Goal: Task Accomplishment & Management: Use online tool/utility

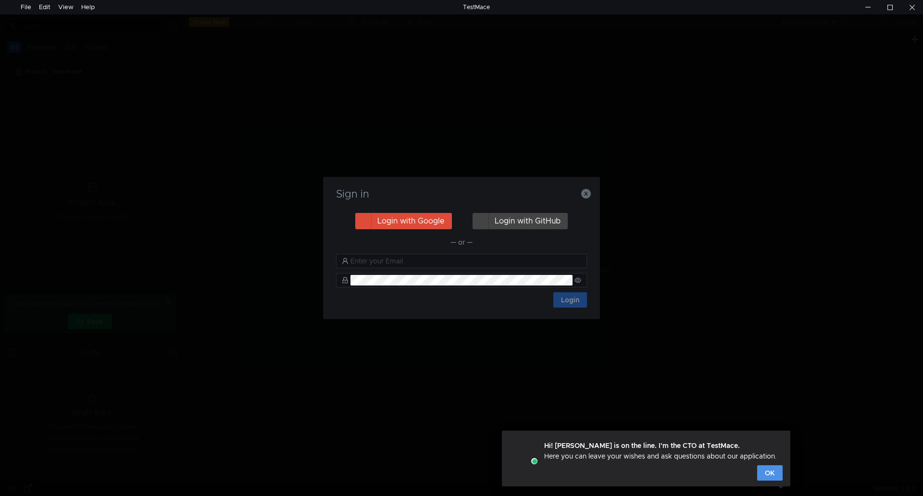
click at [764, 472] on button "OK" at bounding box center [769, 472] width 25 height 15
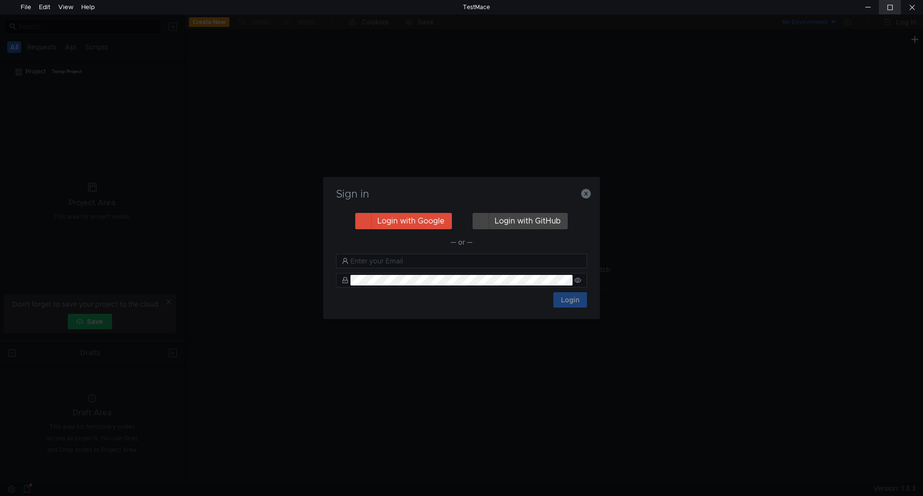
click at [885, 5] on div at bounding box center [890, 7] width 22 height 14
click at [523, 219] on button "Login with GitHub" at bounding box center [520, 221] width 95 height 16
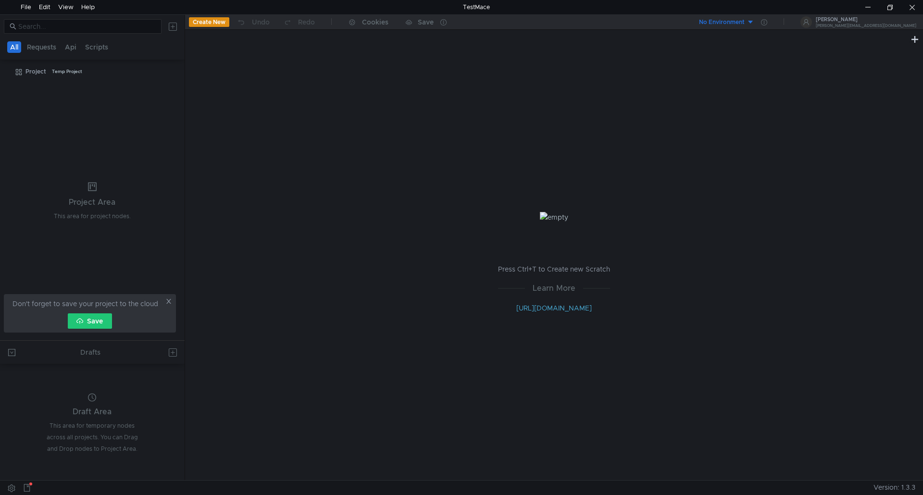
click at [165, 299] on div "Don't forget to save your project to the cloud Save" at bounding box center [90, 313] width 172 height 38
click at [167, 300] on icon at bounding box center [168, 301] width 7 height 7
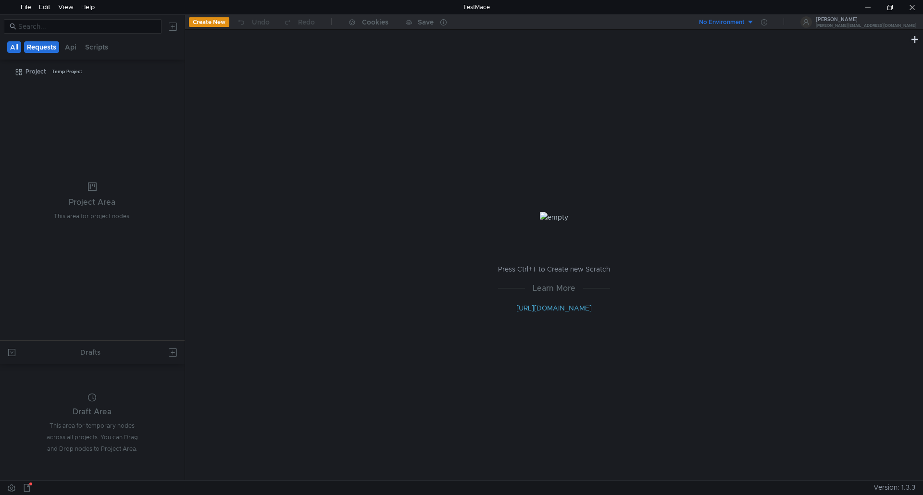
click at [34, 48] on button "Requests" at bounding box center [41, 47] width 35 height 12
click at [73, 46] on button "Api" at bounding box center [71, 47] width 17 height 12
click at [98, 48] on button "Scripts" at bounding box center [97, 47] width 29 height 12
click at [16, 50] on button "All" at bounding box center [14, 47] width 15 height 12
click at [206, 22] on button "Create New" at bounding box center [209, 22] width 40 height 10
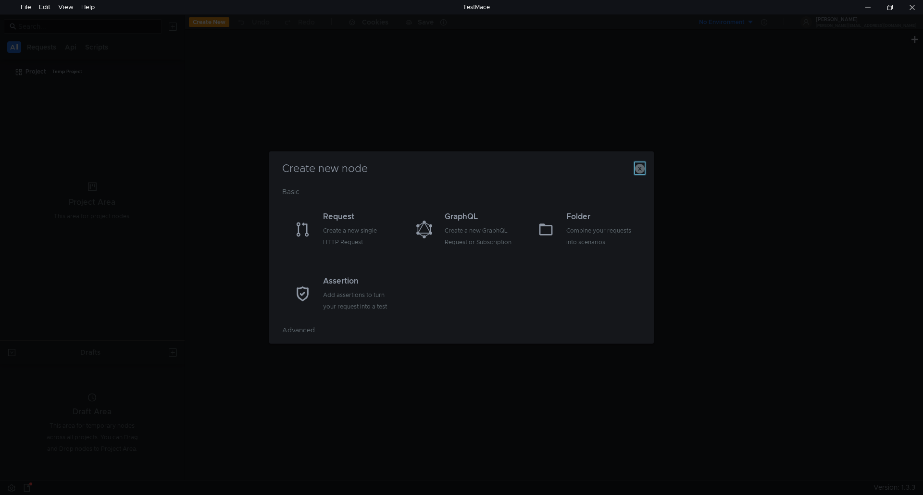
click at [640, 166] on icon "button" at bounding box center [640, 169] width 10 height 10
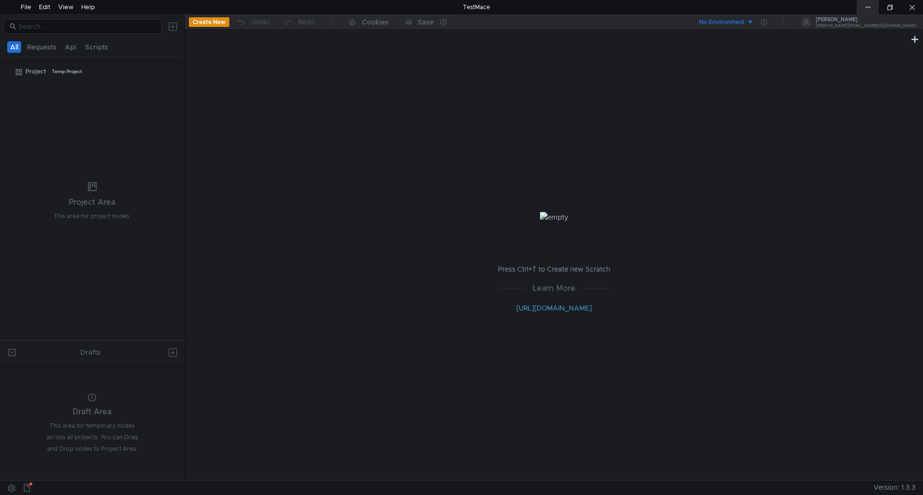
click at [874, 3] on div at bounding box center [868, 7] width 22 height 14
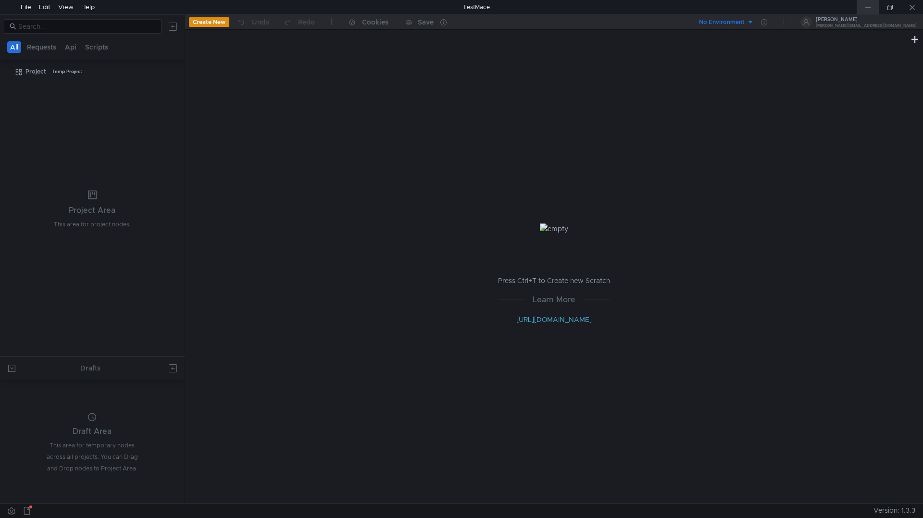
click at [866, 7] on div at bounding box center [868, 7] width 22 height 14
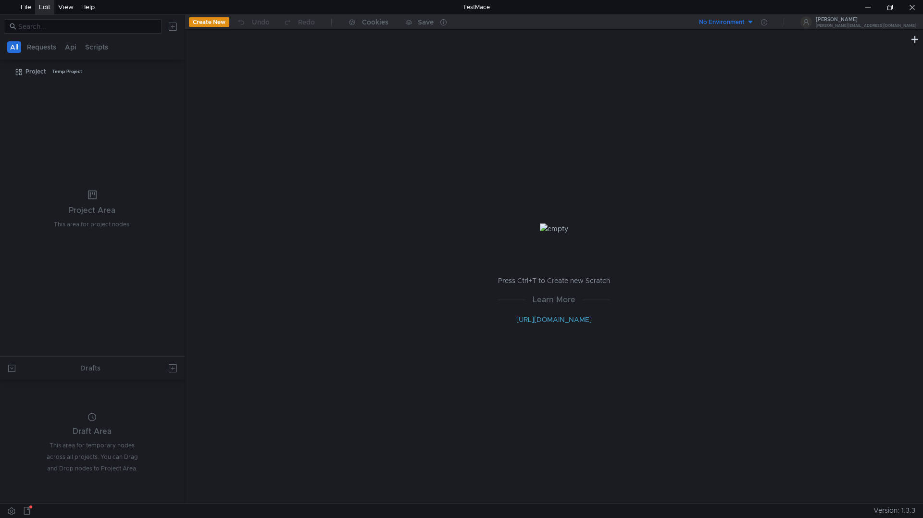
click at [39, 6] on div "Edit" at bounding box center [45, 7] width 12 height 14
click at [7, 496] on button at bounding box center [11, 511] width 15 height 14
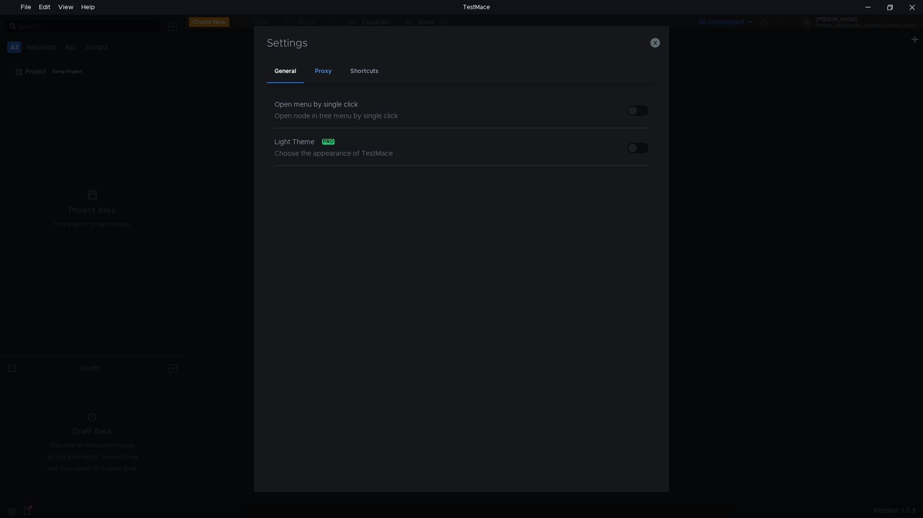
click at [329, 74] on div "Proxy" at bounding box center [323, 72] width 32 height 23
click at [361, 73] on div "Shortcuts" at bounding box center [364, 72] width 43 height 23
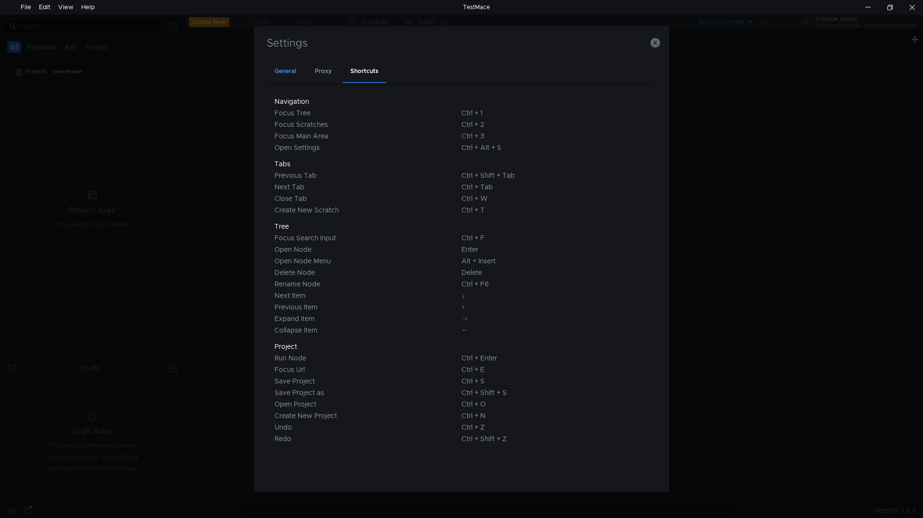
click at [296, 73] on div "General" at bounding box center [285, 72] width 37 height 23
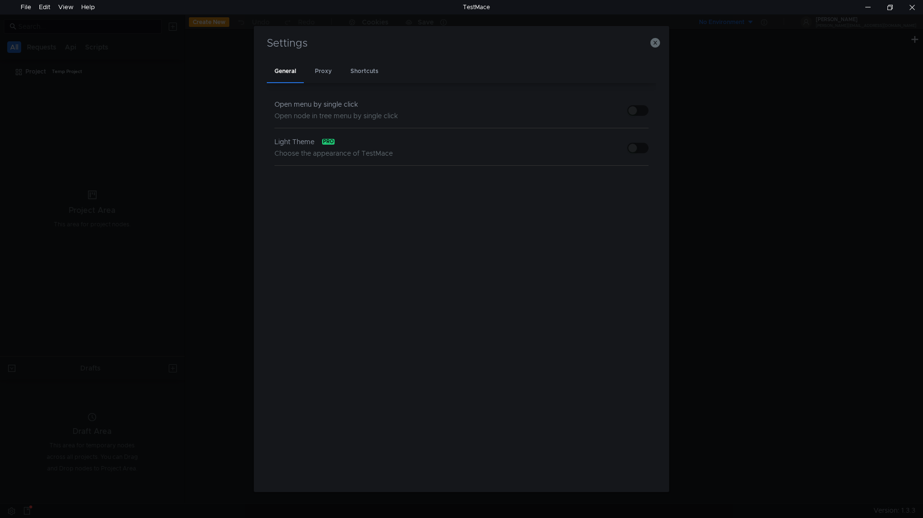
click at [629, 148] on button "button" at bounding box center [637, 148] width 21 height 11
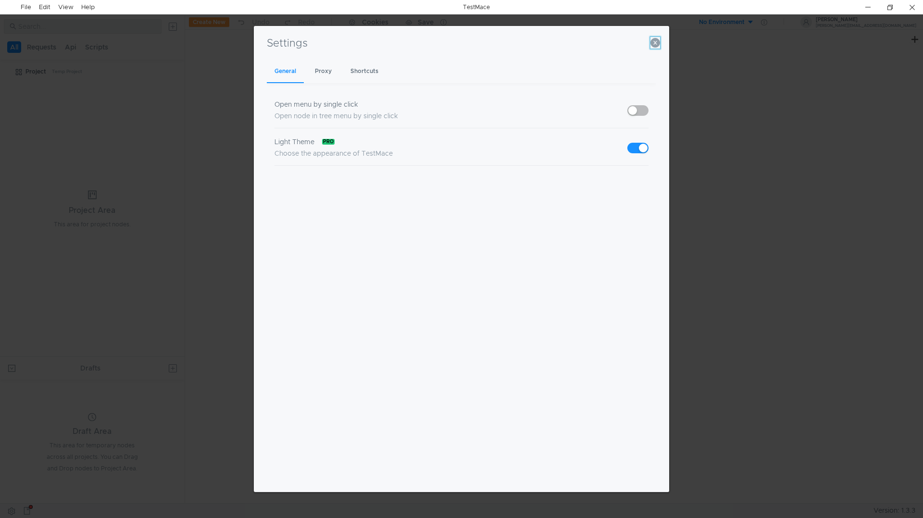
click at [653, 48] on button "button" at bounding box center [656, 43] width 10 height 12
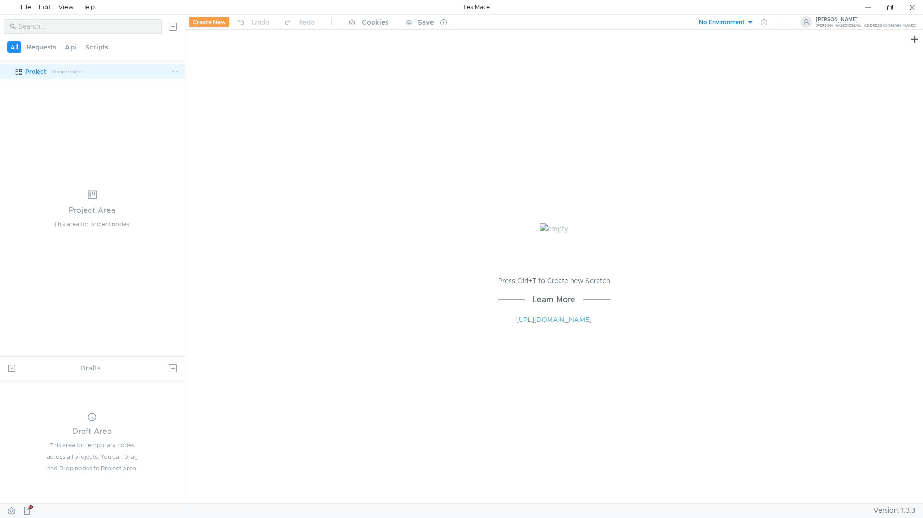
click at [30, 77] on div "Project" at bounding box center [35, 71] width 21 height 14
click at [46, 113] on tree-viewport "Project Temp Project" at bounding box center [92, 209] width 185 height 293
click at [174, 72] on icon at bounding box center [175, 71] width 7 height 7
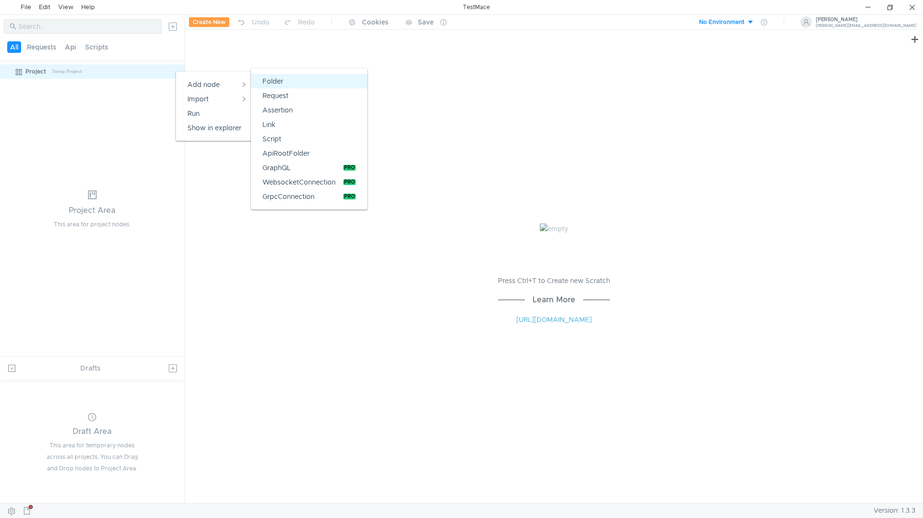
click at [280, 83] on app-tour-anchor "Folder" at bounding box center [273, 81] width 21 height 12
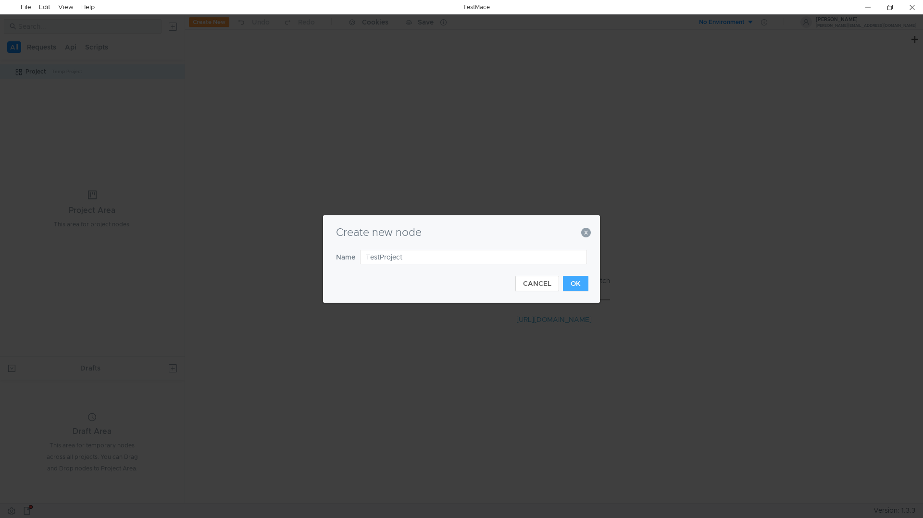
type input "TestProject"
click at [578, 289] on button "OK" at bounding box center [575, 283] width 25 height 15
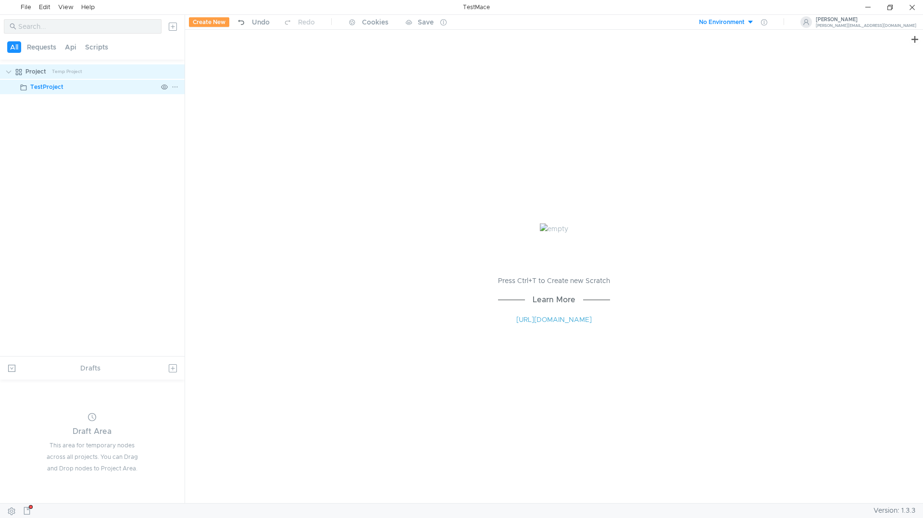
click at [48, 94] on div "TestProject" at bounding box center [46, 87] width 33 height 14
click at [177, 72] on icon at bounding box center [175, 71] width 5 height 1
click at [265, 127] on app-tour-anchor "Swagger" at bounding box center [277, 125] width 29 height 12
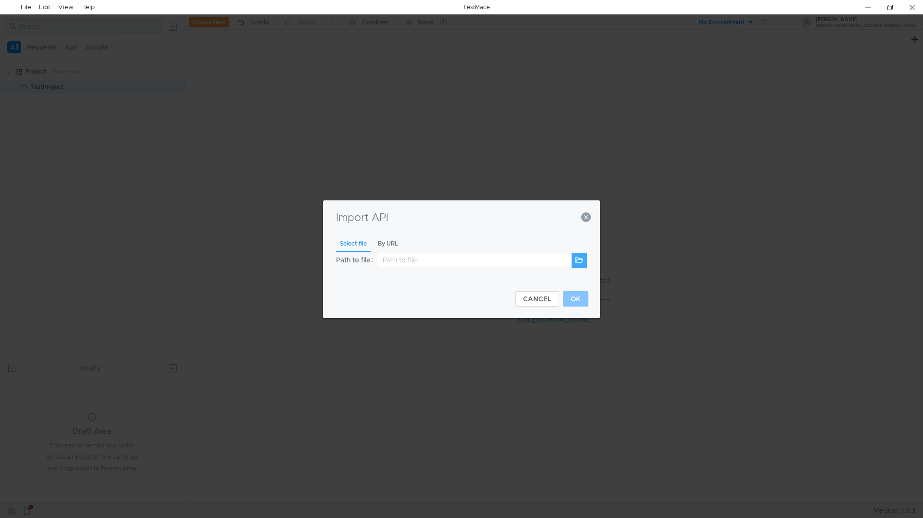
click at [583, 258] on button at bounding box center [579, 260] width 15 height 15
click at [542, 298] on button "CANCEL" at bounding box center [537, 298] width 44 height 15
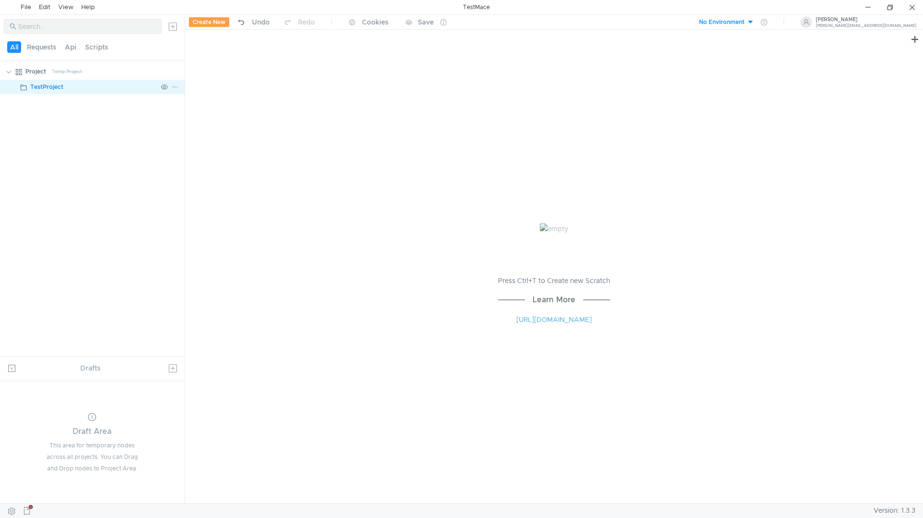
click at [75, 89] on div "TestProject" at bounding box center [93, 87] width 127 height 14
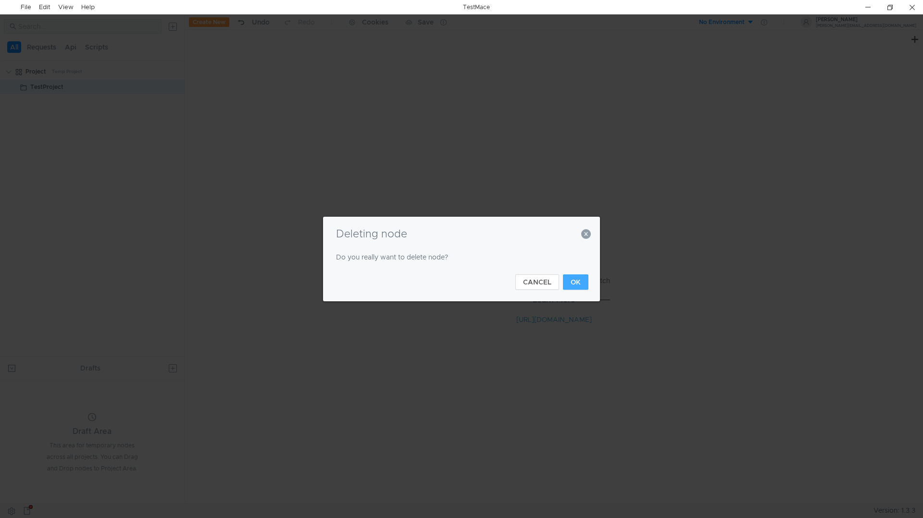
click at [579, 288] on button "OK" at bounding box center [575, 282] width 25 height 15
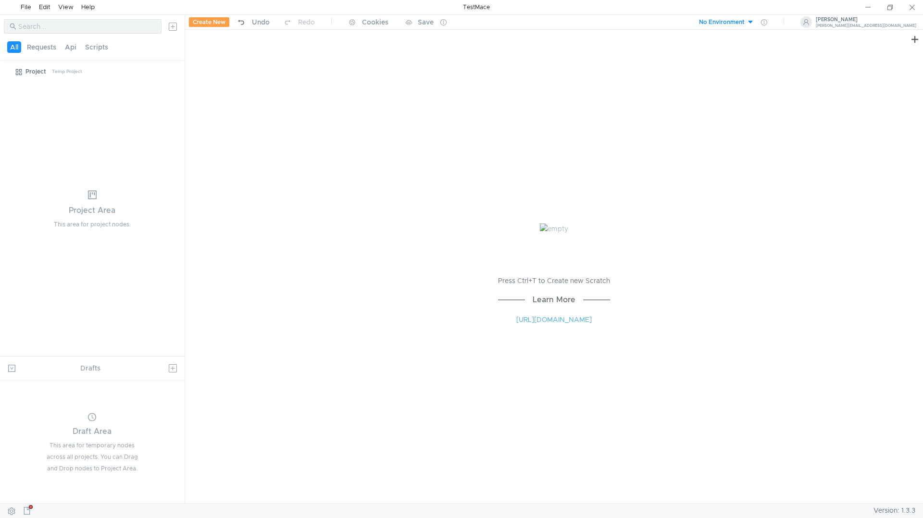
click at [347, 462] on div "Press Ctrl+T to Create new Scratch Learn More http://docs.testmace.com" at bounding box center [554, 274] width 738 height 458
click at [173, 73] on icon at bounding box center [175, 71] width 7 height 7
click at [297, 124] on button "Swagger" at bounding box center [280, 124] width 58 height 14
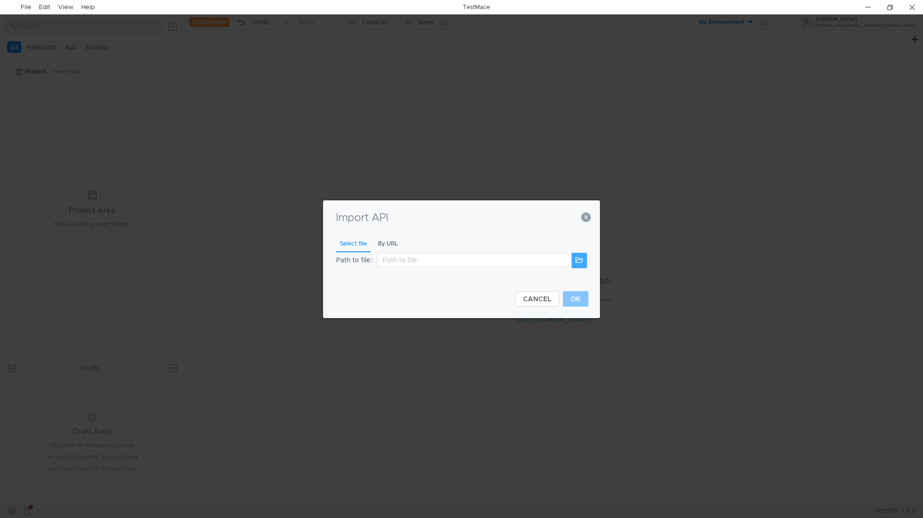
click at [583, 263] on button at bounding box center [579, 260] width 15 height 15
type input "C:\Users\admin\Desktop\index.html"
click at [578, 292] on button "OK" at bounding box center [575, 298] width 25 height 15
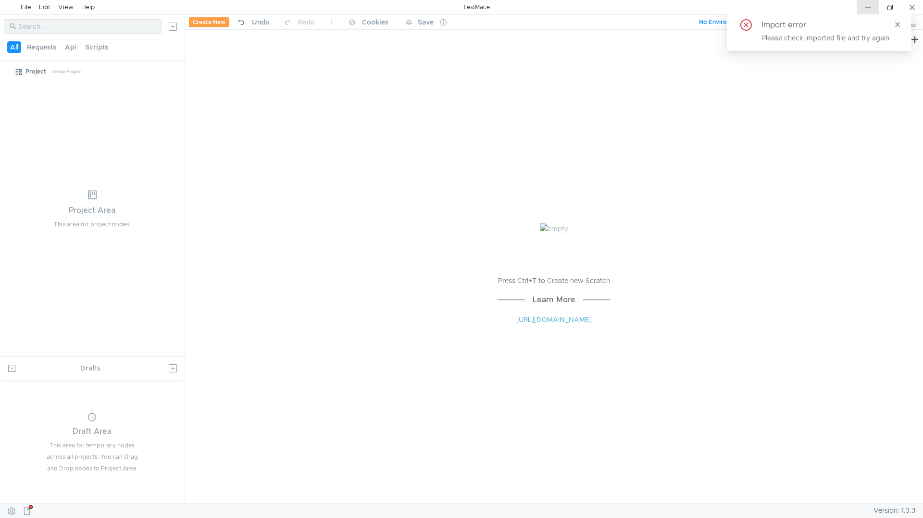
click at [864, 4] on div at bounding box center [868, 7] width 22 height 14
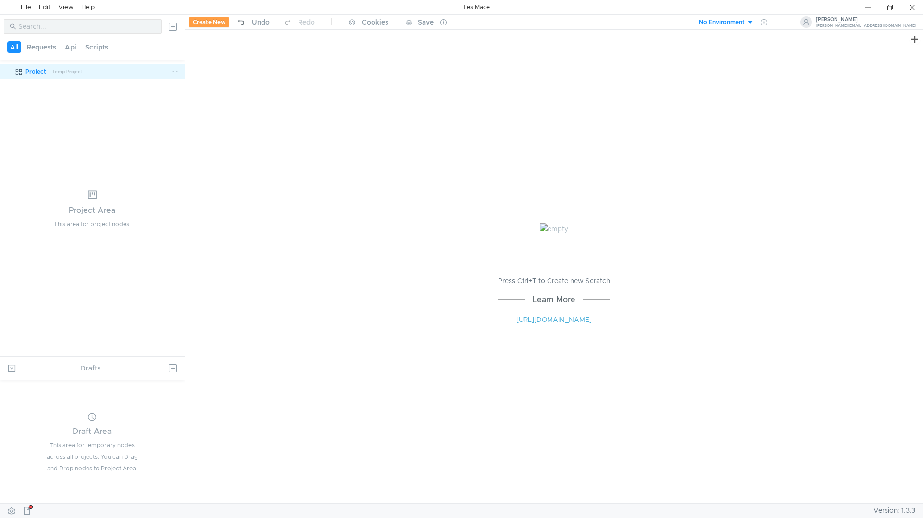
click at [170, 70] on div "Project Temp Project" at bounding box center [98, 71] width 146 height 14
click at [177, 73] on icon at bounding box center [175, 71] width 7 height 7
click at [286, 141] on app-tour-anchor "Postman" at bounding box center [277, 139] width 28 height 12
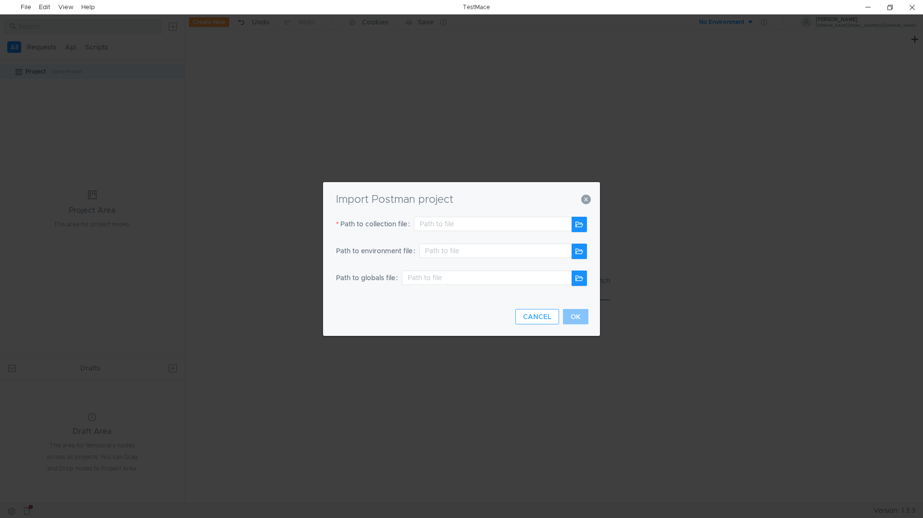
drag, startPoint x: 540, startPoint y: 322, endPoint x: 483, endPoint y: 282, distance: 70.0
click at [540, 322] on button "CANCEL" at bounding box center [537, 316] width 44 height 15
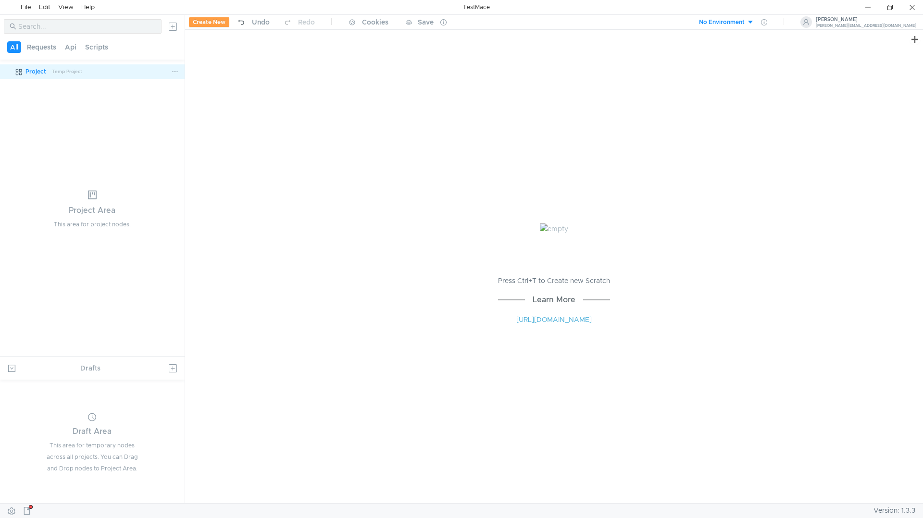
click at [170, 68] on div "Project Temp Project" at bounding box center [98, 71] width 146 height 14
click at [174, 69] on icon at bounding box center [175, 71] width 7 height 7
click at [279, 125] on app-tour-anchor "Swagger" at bounding box center [277, 125] width 29 height 12
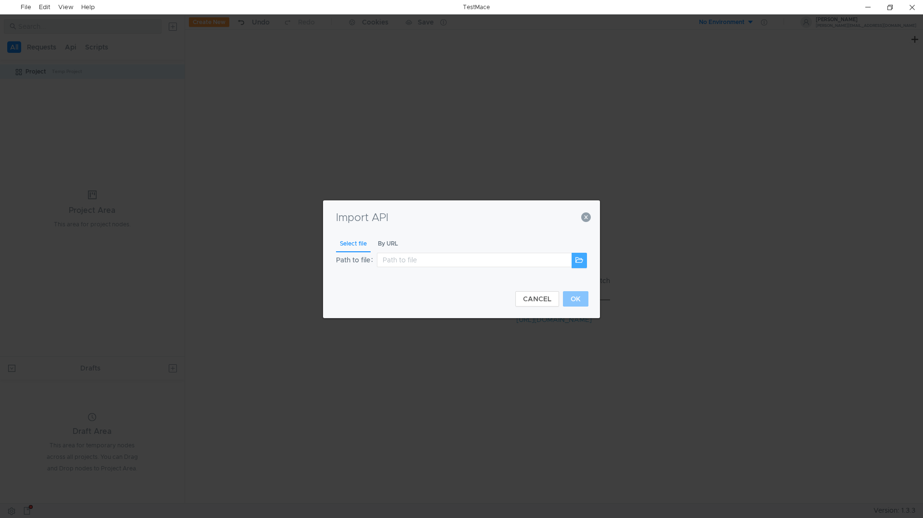
click at [586, 262] on button at bounding box center [579, 260] width 15 height 15
type input "C:\Users\admin\Desktop\checksplit-api.yaml"
click at [579, 299] on button "OK" at bounding box center [575, 298] width 25 height 15
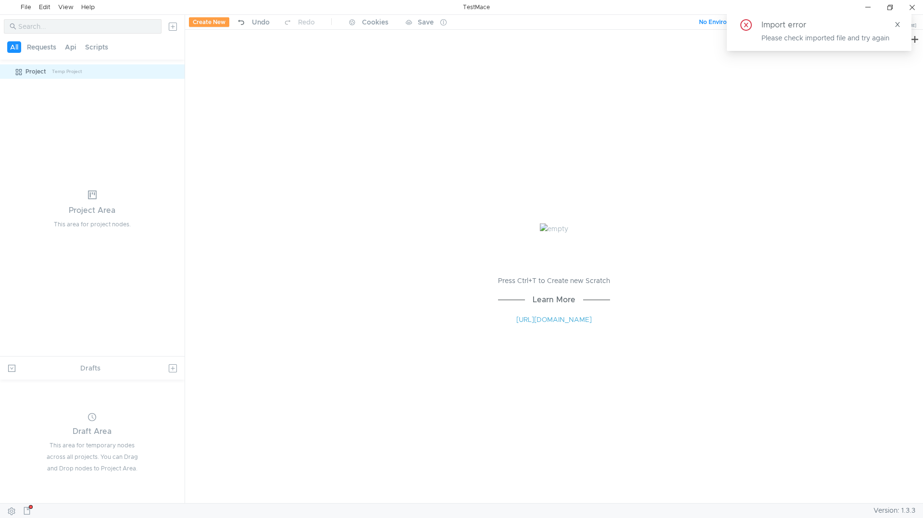
click at [818, 36] on div "Please check imported file and try again" at bounding box center [831, 38] width 138 height 11
click at [893, 22] on div "Import error Please check imported file and try again" at bounding box center [820, 31] width 162 height 24
click at [870, 6] on div at bounding box center [868, 7] width 22 height 14
click at [175, 69] on icon at bounding box center [175, 71] width 7 height 7
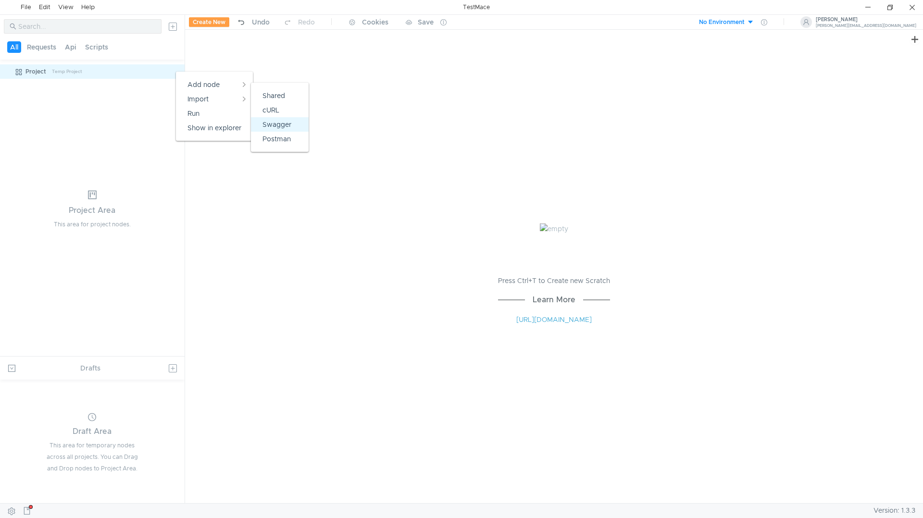
click at [276, 126] on app-tour-anchor "Swagger" at bounding box center [277, 125] width 29 height 12
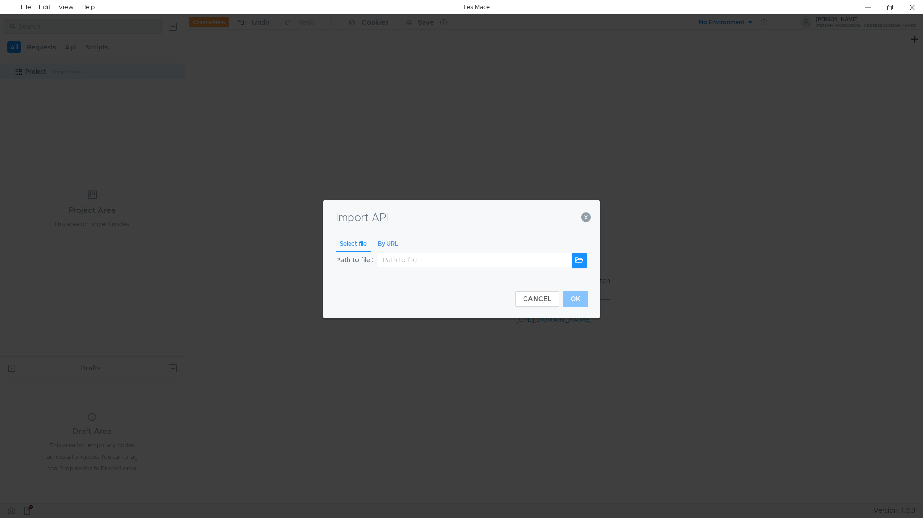
click at [388, 243] on div "By URL" at bounding box center [388, 244] width 28 height 18
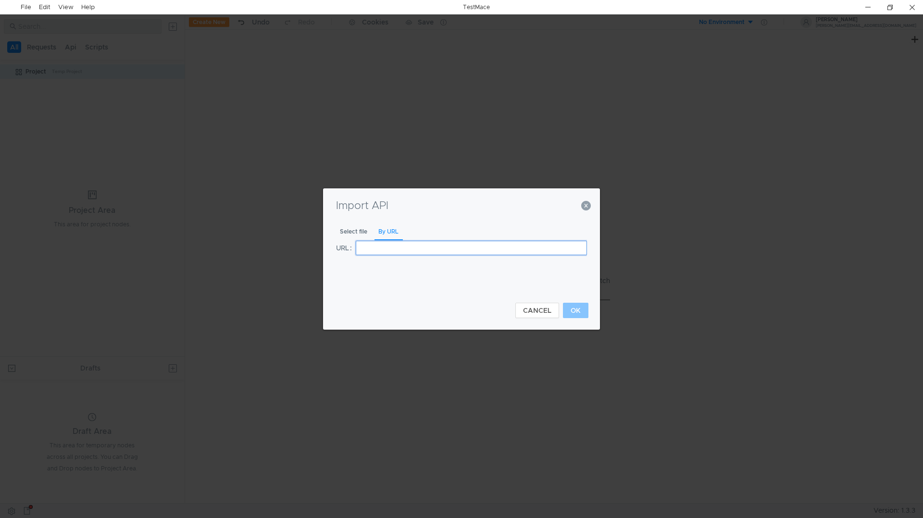
click at [428, 242] on input at bounding box center [471, 248] width 231 height 14
paste input "https://dev.checksplit.kreosoft.ru/api/swagger/index.html"
type input "https://dev.checksplit.kreosoft.ru/api/swagger/index.html"
click at [566, 309] on button "OK" at bounding box center [575, 310] width 25 height 15
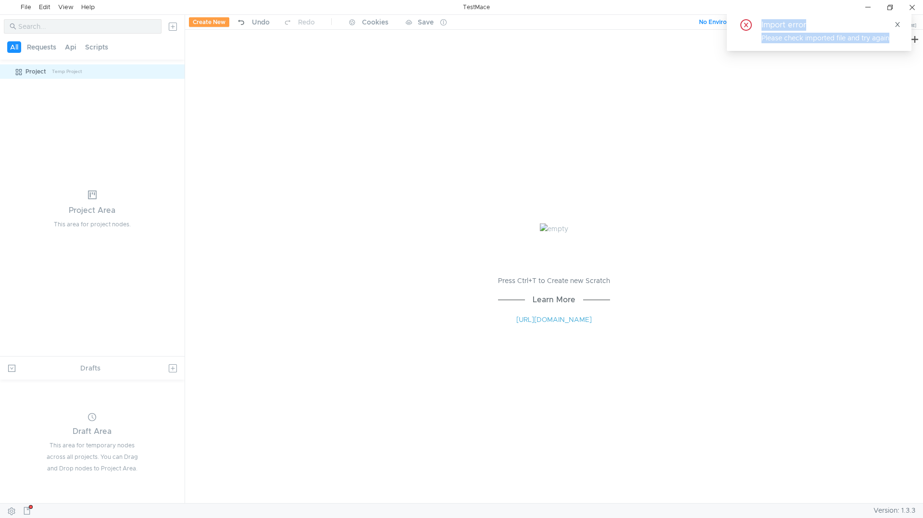
drag, startPoint x: 894, startPoint y: 38, endPoint x: 737, endPoint y: 18, distance: 158.5
click at [737, 18] on div "Import error Please check imported file and try again" at bounding box center [819, 31] width 185 height 39
click at [900, 26] on icon at bounding box center [897, 24] width 5 height 5
click at [174, 72] on icon at bounding box center [175, 71] width 7 height 7
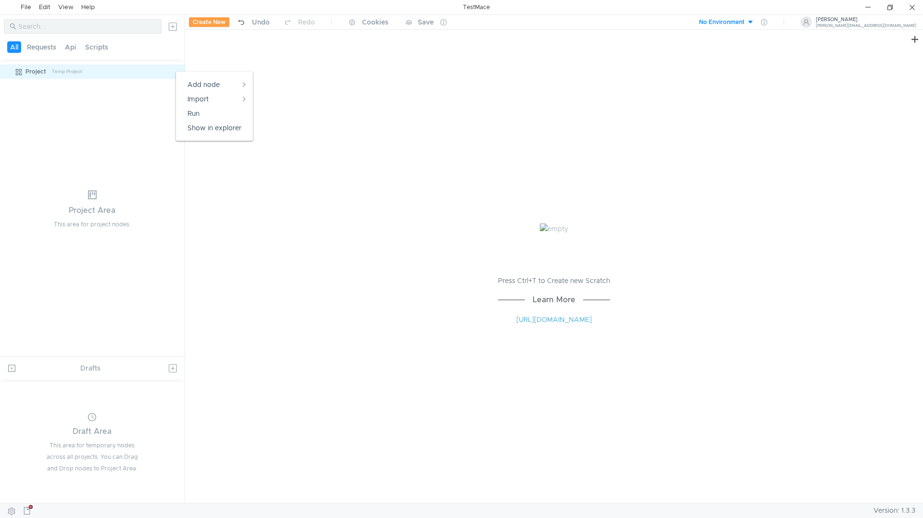
click at [71, 40] on div at bounding box center [461, 259] width 923 height 518
click at [70, 46] on button "Api" at bounding box center [70, 47] width 17 height 12
click at [36, 49] on button "Requests" at bounding box center [42, 47] width 35 height 12
drag, startPoint x: 110, startPoint y: 49, endPoint x: 103, endPoint y: 48, distance: 6.3
click at [103, 48] on button "Scripts" at bounding box center [97, 47] width 29 height 12
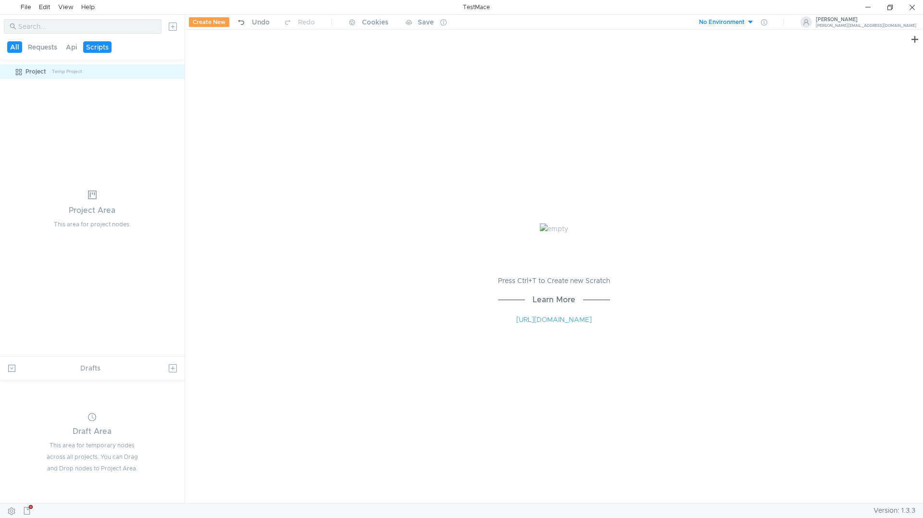
click at [14, 50] on button "All" at bounding box center [14, 47] width 15 height 12
click at [173, 73] on icon at bounding box center [175, 71] width 7 height 7
click at [278, 106] on app-tour-anchor "cURL" at bounding box center [271, 110] width 17 height 12
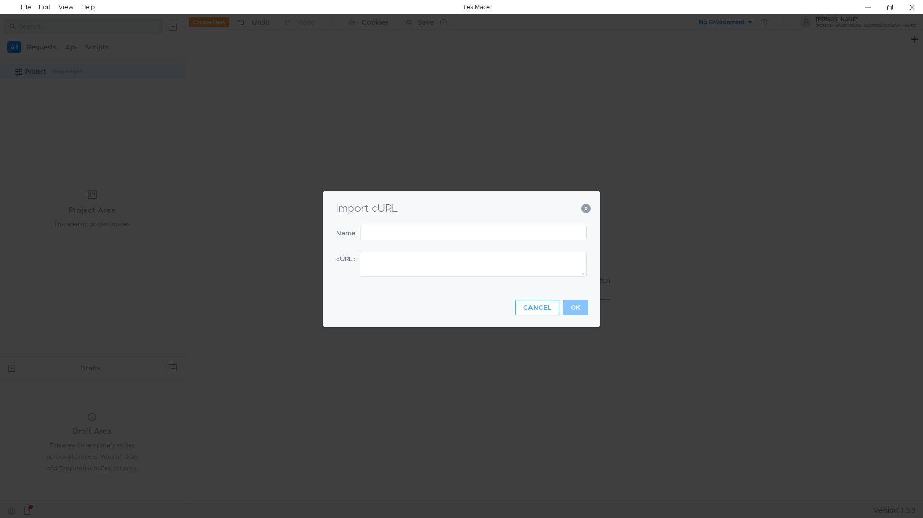
click at [528, 302] on button "CANCEL" at bounding box center [537, 307] width 44 height 15
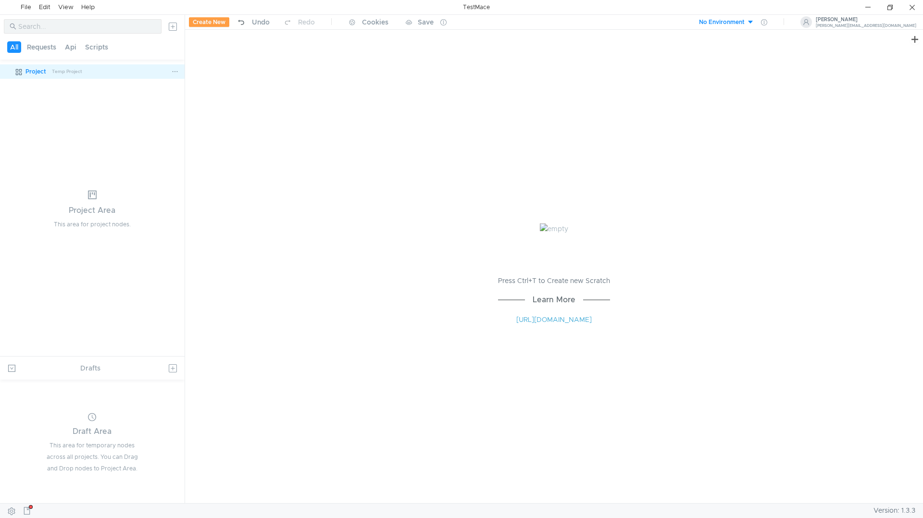
click at [173, 72] on icon at bounding box center [175, 71] width 5 height 1
click at [203, 111] on button "Run" at bounding box center [214, 113] width 77 height 14
click at [176, 71] on icon at bounding box center [175, 71] width 7 height 7
click at [28, 9] on div "File" at bounding box center [26, 7] width 11 height 14
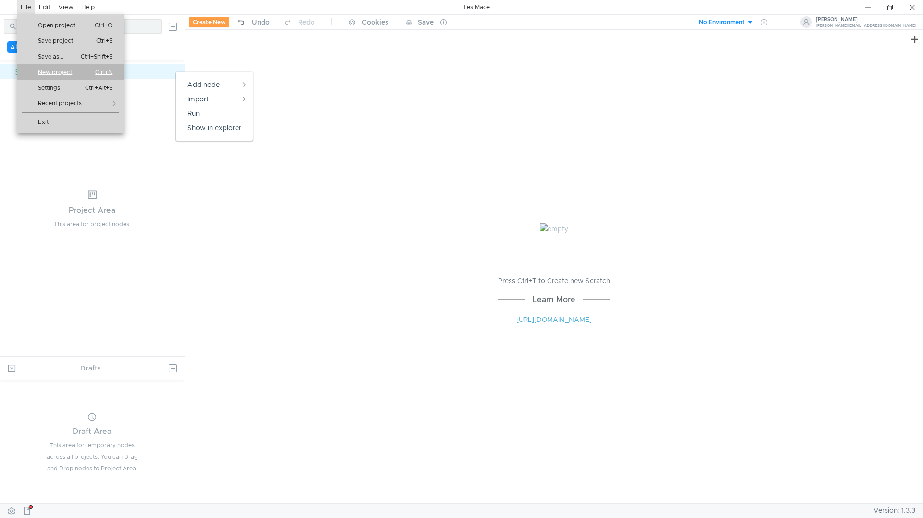
click at [55, 73] on span "New project" at bounding box center [58, 72] width 53 height 6
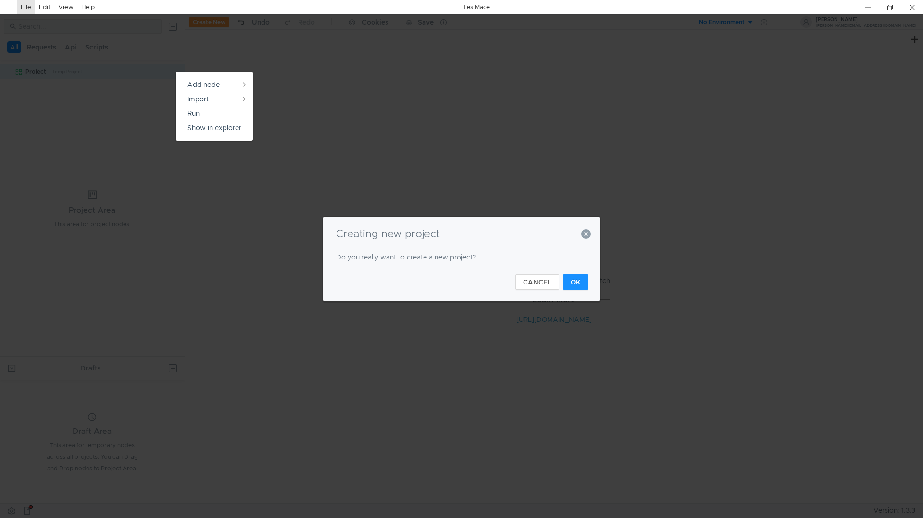
click at [579, 286] on div at bounding box center [461, 259] width 923 height 518
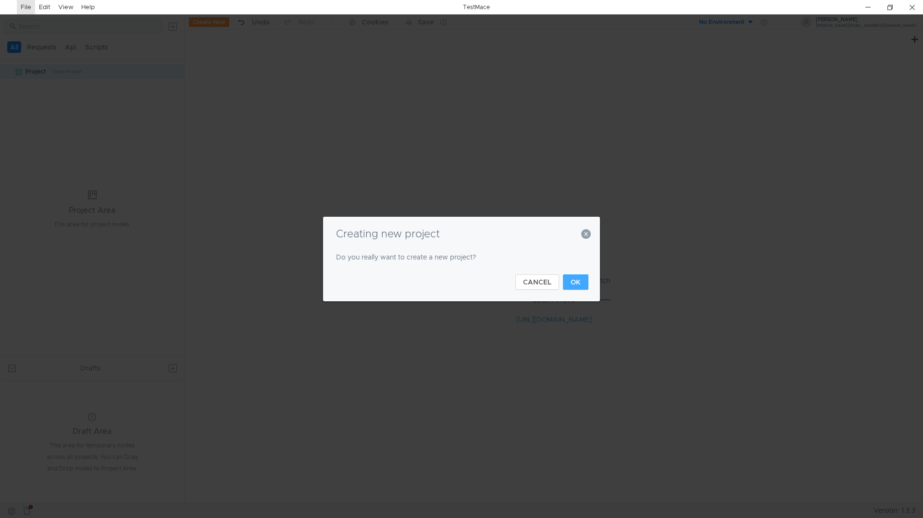
click at [577, 282] on button "OK" at bounding box center [575, 282] width 25 height 15
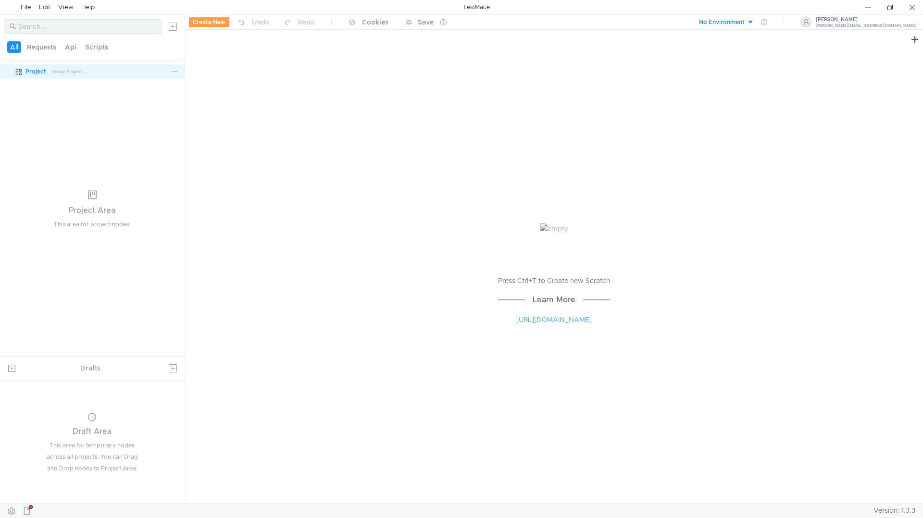
click at [82, 71] on div "Project Temp Project" at bounding box center [98, 71] width 146 height 14
click at [74, 71] on div "Temp Project" at bounding box center [67, 71] width 30 height 14
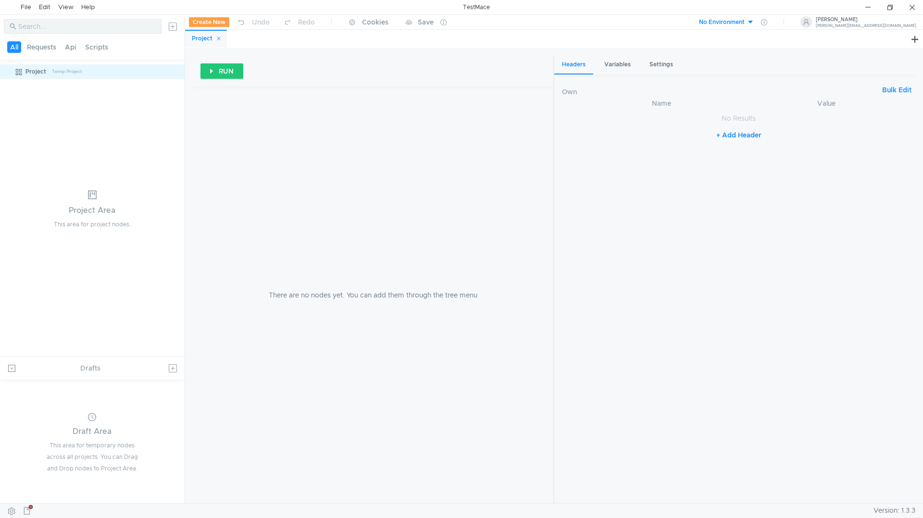
drag, startPoint x: 74, startPoint y: 71, endPoint x: 298, endPoint y: 160, distance: 240.9
click at [298, 160] on div "There are no nodes yet. You can add them through the tree menu" at bounding box center [373, 295] width 338 height 417
click at [223, 38] on div "Project" at bounding box center [206, 39] width 42 height 18
click at [219, 39] on icon at bounding box center [218, 38] width 5 height 5
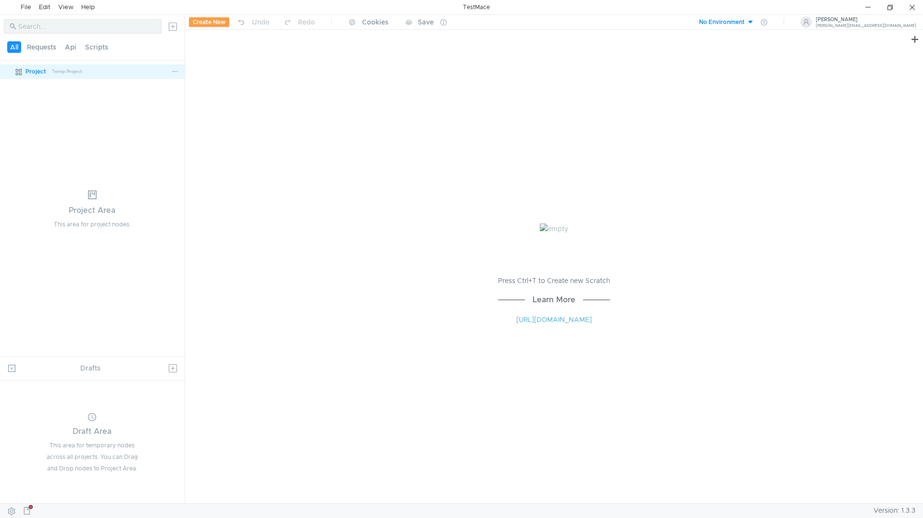
click at [175, 71] on icon at bounding box center [175, 71] width 7 height 7
click at [288, 131] on button "Swagger" at bounding box center [280, 124] width 58 height 14
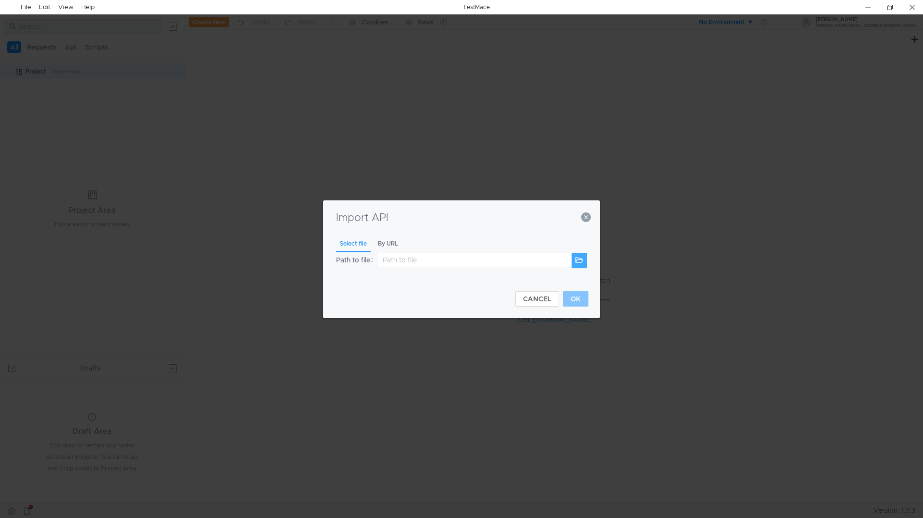
click at [583, 261] on button at bounding box center [579, 260] width 15 height 15
type input "C:\Users\admin\Desktop\checksplit-api.yaml"
click at [578, 296] on button "OK" at bounding box center [575, 298] width 25 height 15
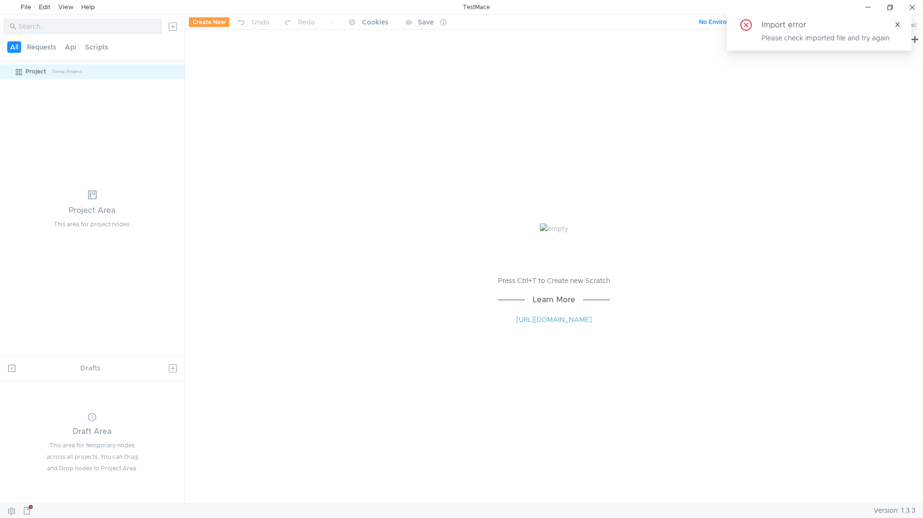
click at [894, 27] on icon at bounding box center [897, 24] width 7 height 7
click at [377, 25] on div "Cookies" at bounding box center [375, 22] width 26 height 12
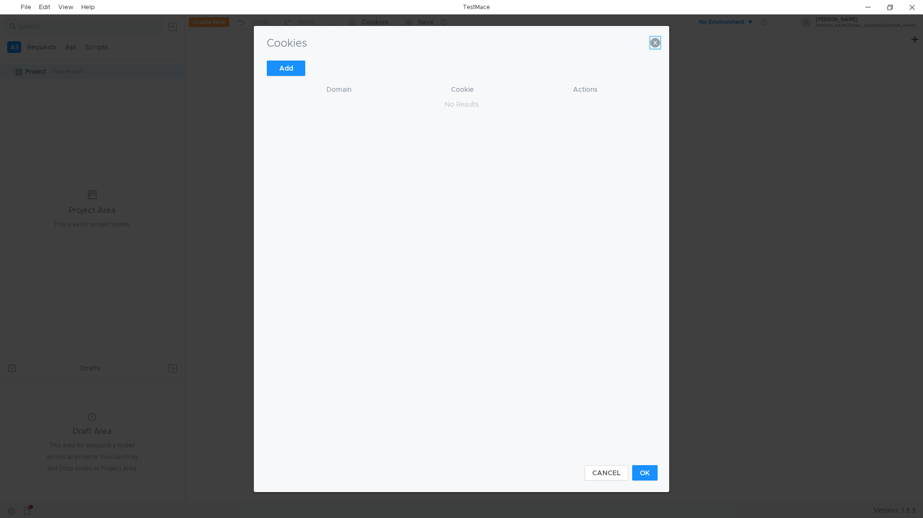
click at [655, 38] on button "button" at bounding box center [656, 43] width 10 height 12
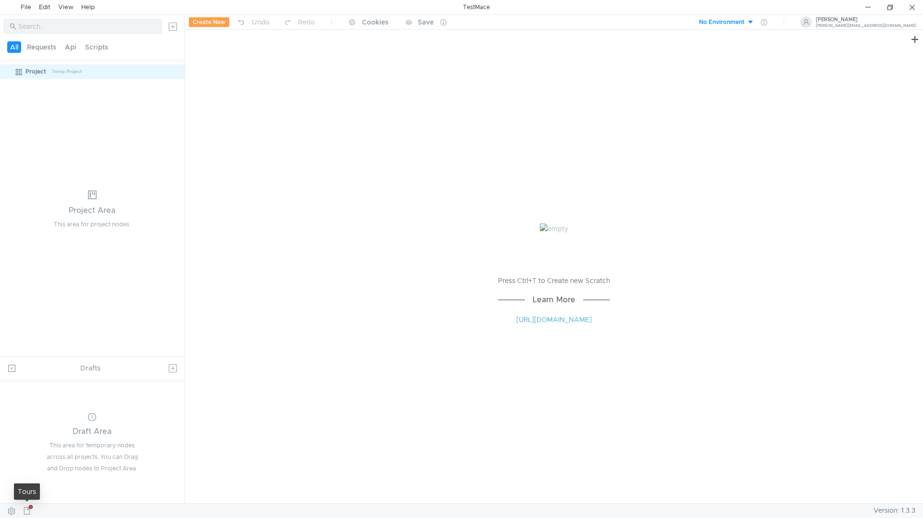
click at [25, 496] on icon at bounding box center [27, 511] width 6 height 8
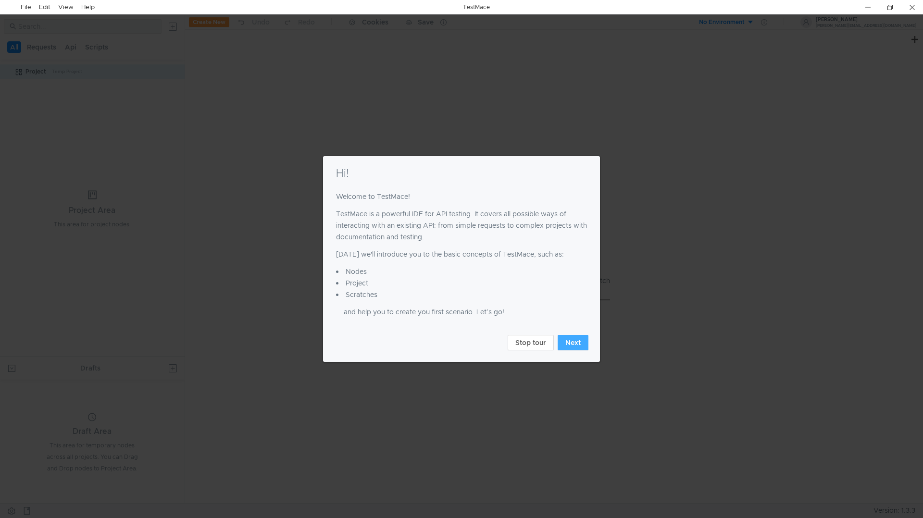
click at [571, 345] on button "Next" at bounding box center [573, 342] width 31 height 15
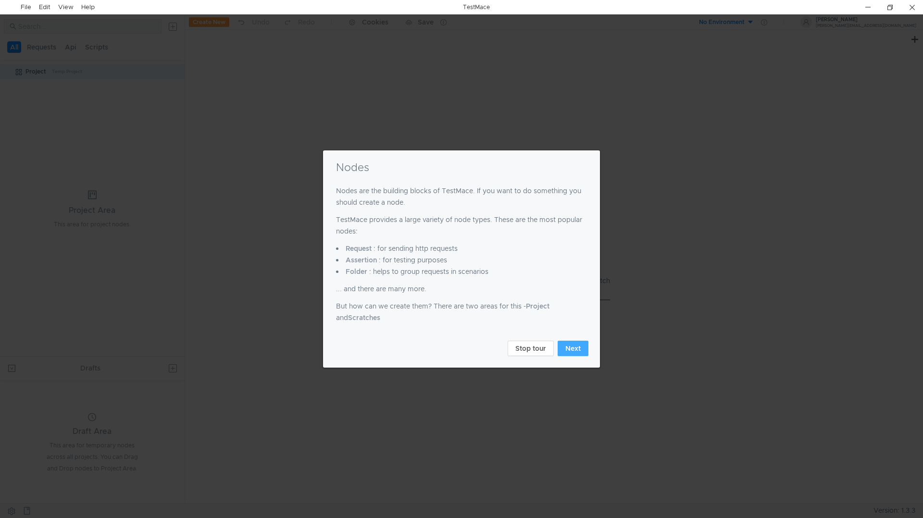
click at [571, 345] on button "Next" at bounding box center [573, 348] width 31 height 15
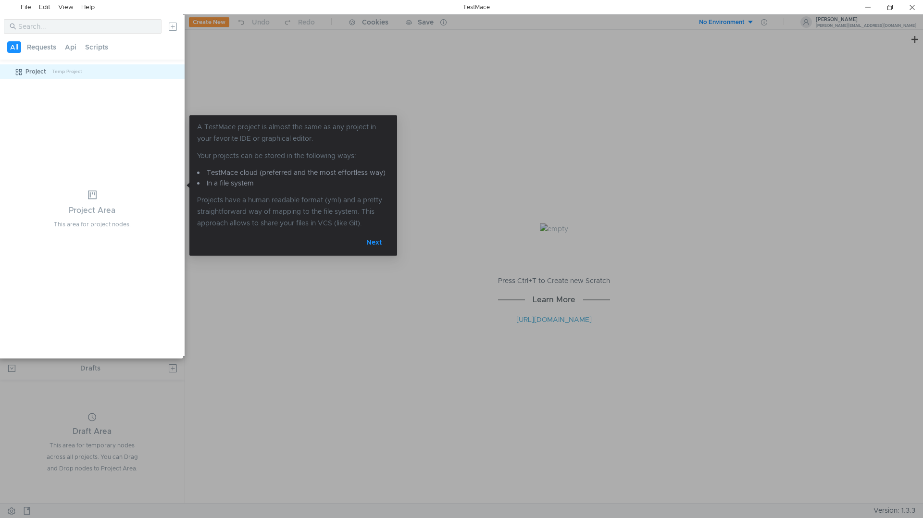
click at [371, 248] on button "Next" at bounding box center [374, 242] width 31 height 15
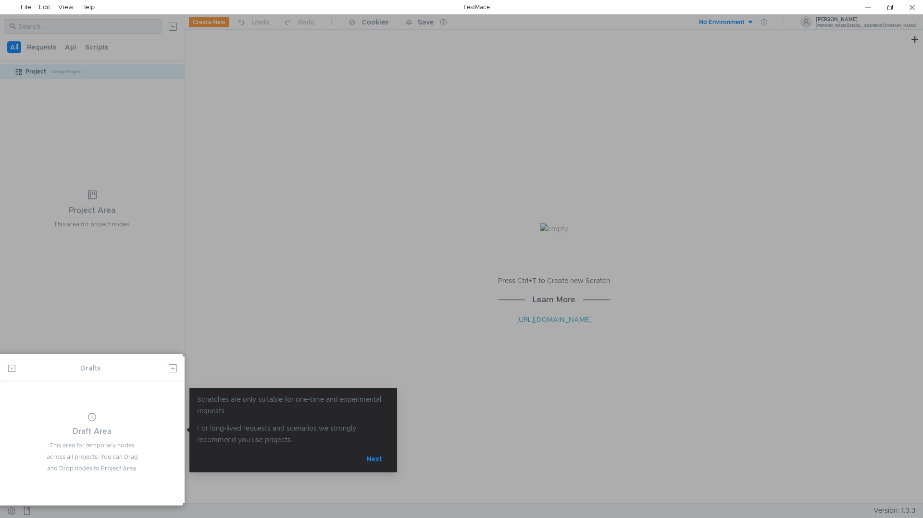
click at [371, 453] on button "Next" at bounding box center [374, 458] width 31 height 15
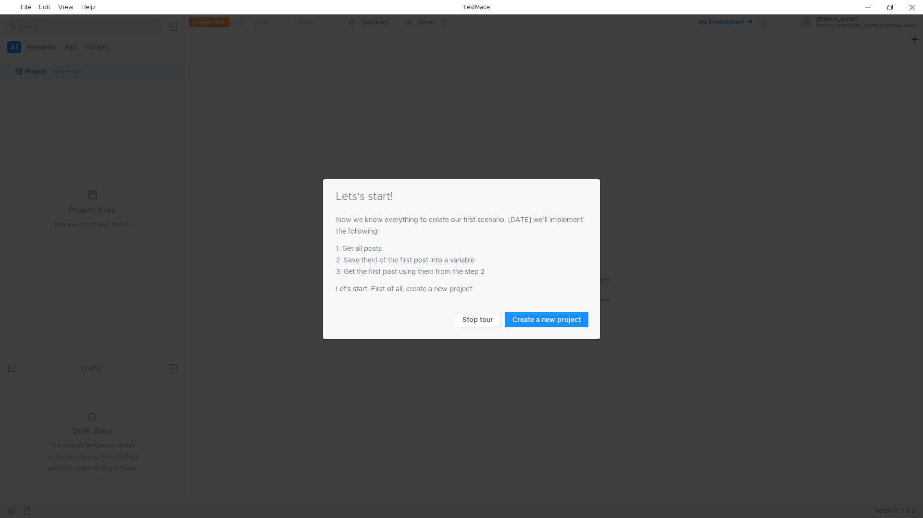
click at [408, 299] on p "Let's start. First of all, create a new project." at bounding box center [461, 291] width 251 height 17
click at [227, 326] on div "Lets's start! Now we know everything to create our first scenario. Today we’ll …" at bounding box center [461, 259] width 923 height 518
click at [481, 324] on button "Stop tour" at bounding box center [478, 319] width 46 height 15
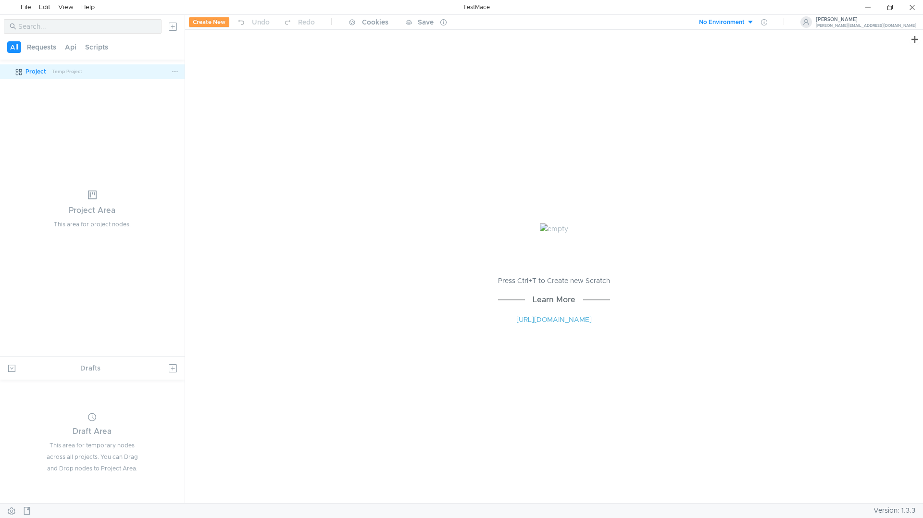
click at [173, 72] on icon at bounding box center [175, 71] width 7 height 7
click at [277, 128] on app-tour-anchor "Swagger" at bounding box center [277, 125] width 29 height 12
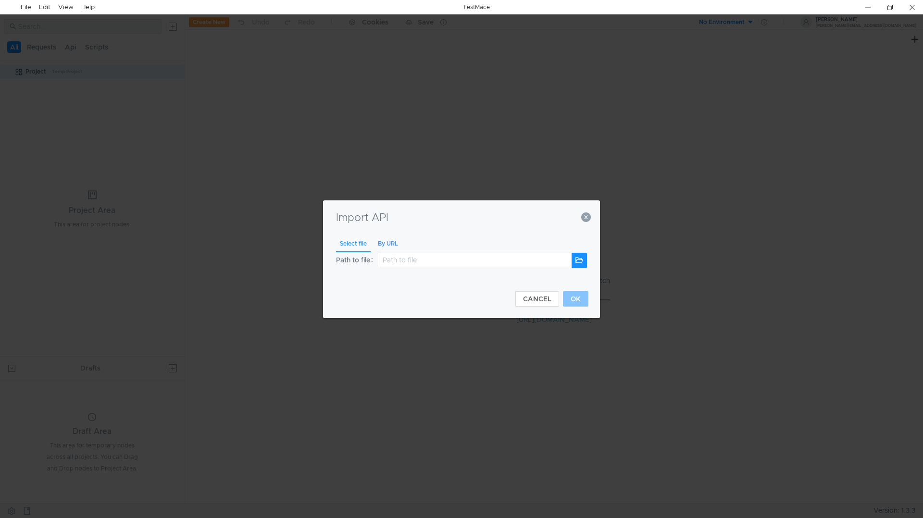
click at [384, 243] on div "By URL" at bounding box center [388, 244] width 28 height 18
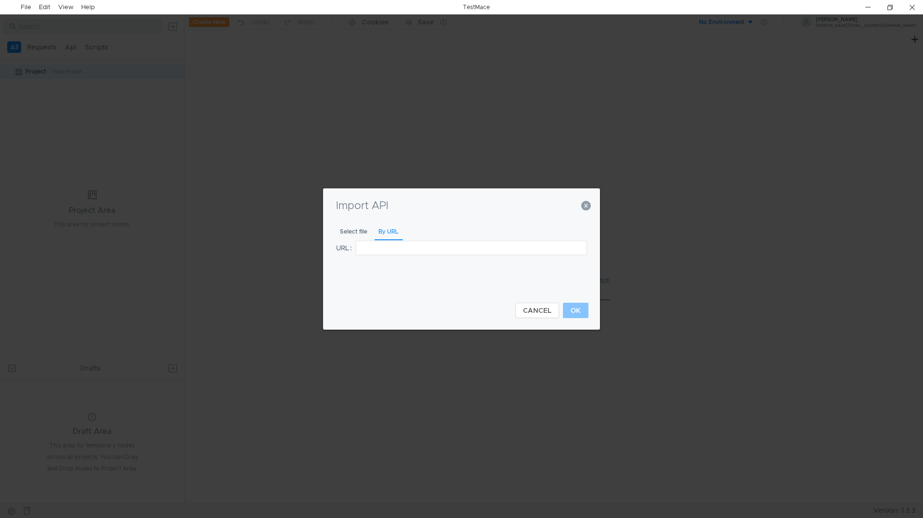
click at [393, 256] on div "URL" at bounding box center [461, 266] width 251 height 50
click at [392, 248] on input at bounding box center [471, 248] width 231 height 14
paste input "https://dev.checksplit.kreosoft.ru/api/swagger/index.html"
drag, startPoint x: 551, startPoint y: 249, endPoint x: 470, endPoint y: 246, distance: 81.3
click at [470, 246] on input "https://dev.checksplit.kreosoft.ru/api/swagger/index.html" at bounding box center [471, 248] width 231 height 14
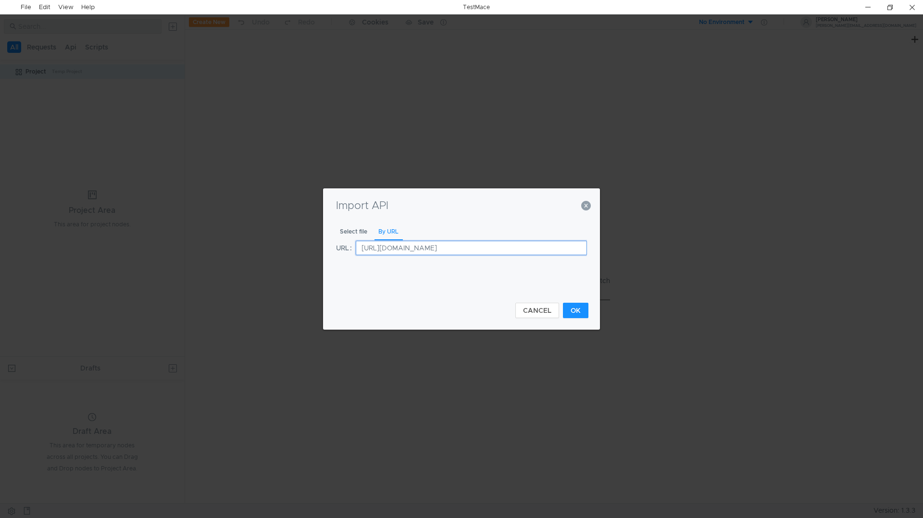
paste input "/api/swagger/index.html/checksplit-api.ya"
click at [439, 247] on input "https://dev.checksplit.kreosoft.ru//api/swagger/index.html/checksplit-api.yaml" at bounding box center [471, 248] width 231 height 14
type input "https://dev.checksplit.kreosoft.ru/api/swagger/index.html/checksplit-api.yaml"
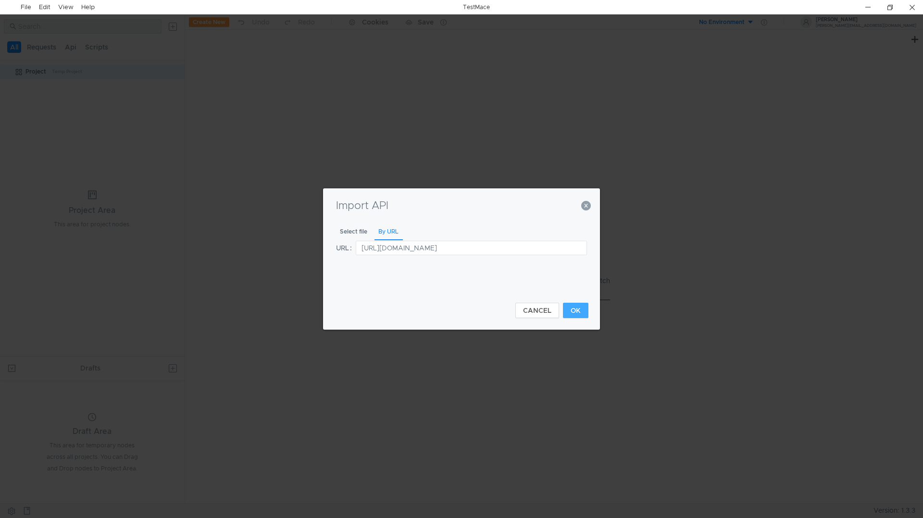
scroll to position [0, 0]
click at [568, 314] on button "OK" at bounding box center [575, 310] width 25 height 15
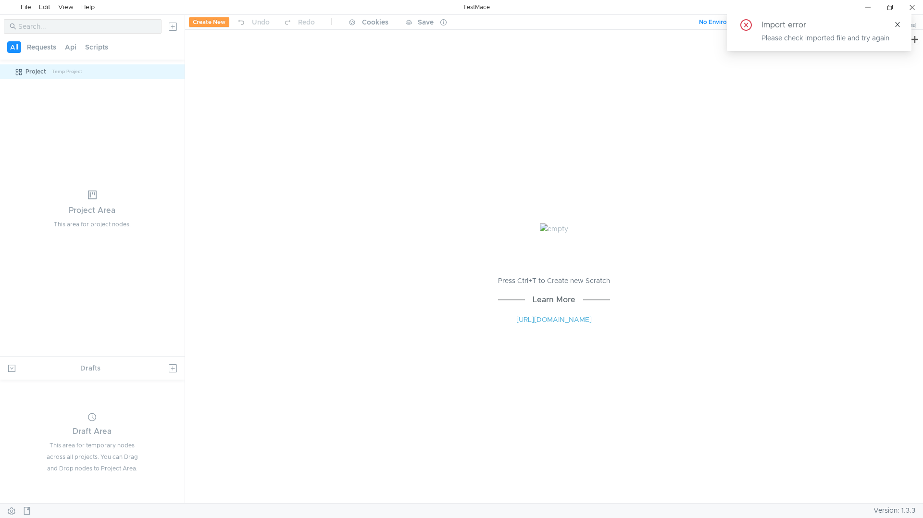
click at [894, 24] on div "Import error Please check imported file and try again" at bounding box center [819, 31] width 185 height 39
click at [898, 24] on icon at bounding box center [897, 24] width 5 height 5
click at [25, 13] on div "File" at bounding box center [26, 7] width 11 height 14
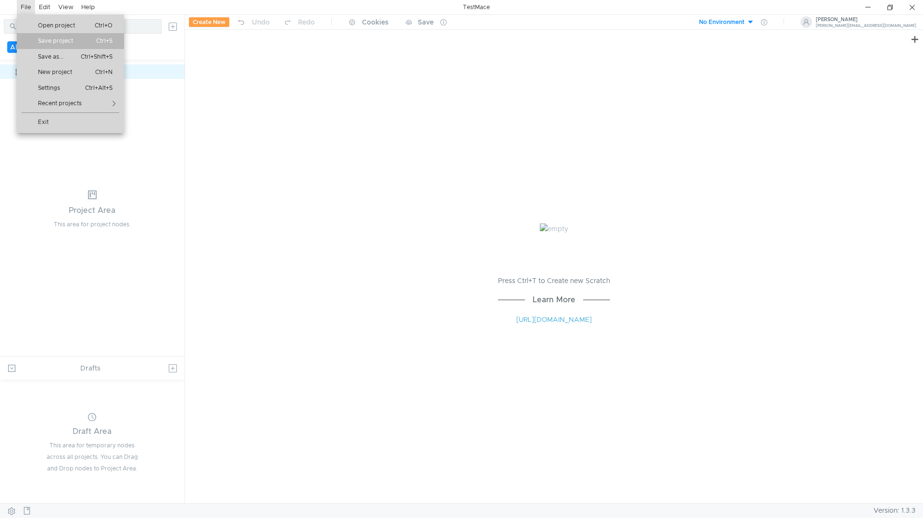
click at [48, 40] on span "Save project" at bounding box center [59, 41] width 54 height 6
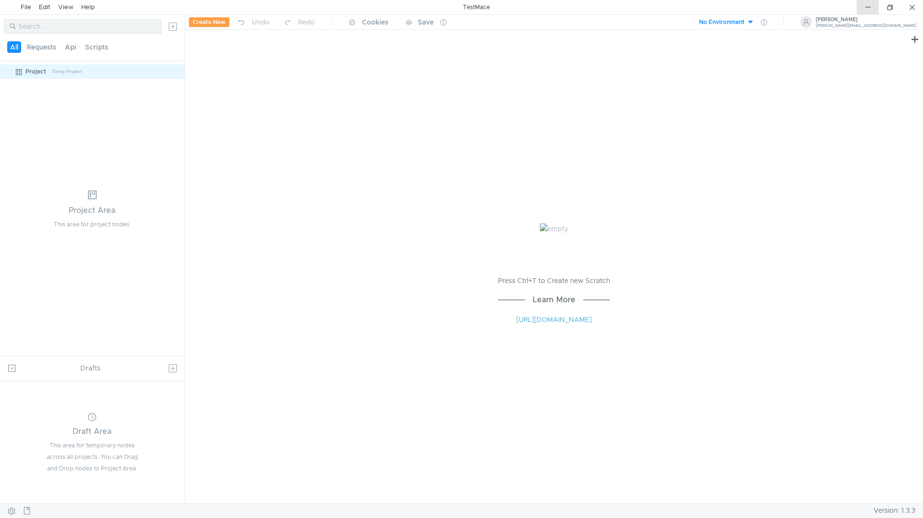
click at [868, 8] on div at bounding box center [868, 7] width 22 height 14
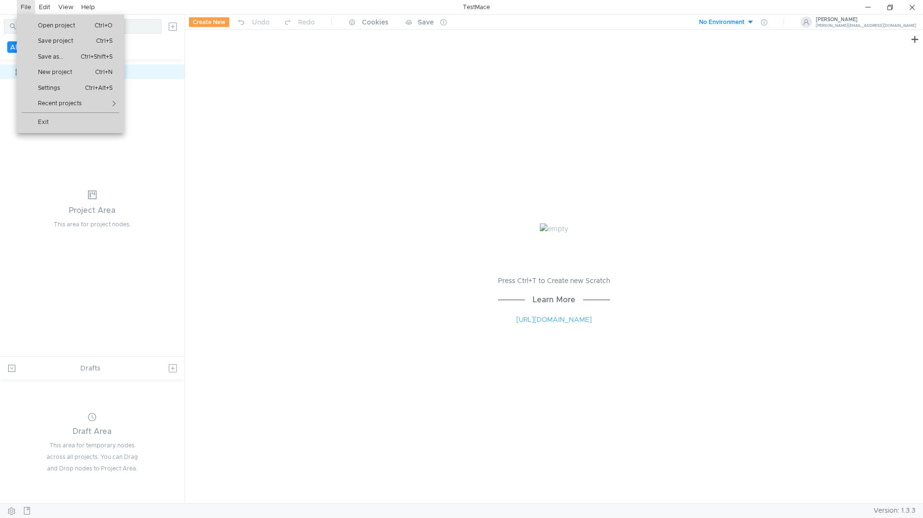
click at [24, 6] on div "File" at bounding box center [26, 7] width 11 height 14
click at [59, 70] on span "New project" at bounding box center [58, 72] width 53 height 6
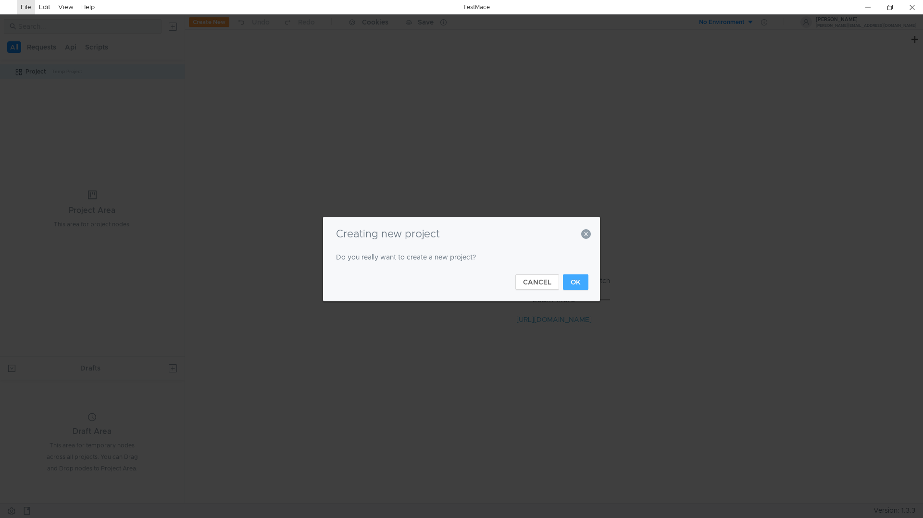
click at [580, 286] on button "OK" at bounding box center [575, 282] width 25 height 15
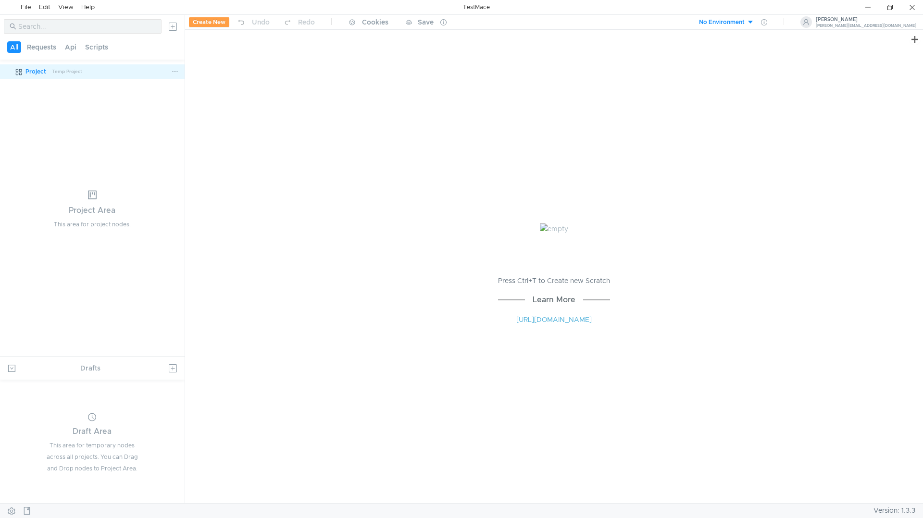
click at [27, 70] on div "Project" at bounding box center [35, 71] width 21 height 14
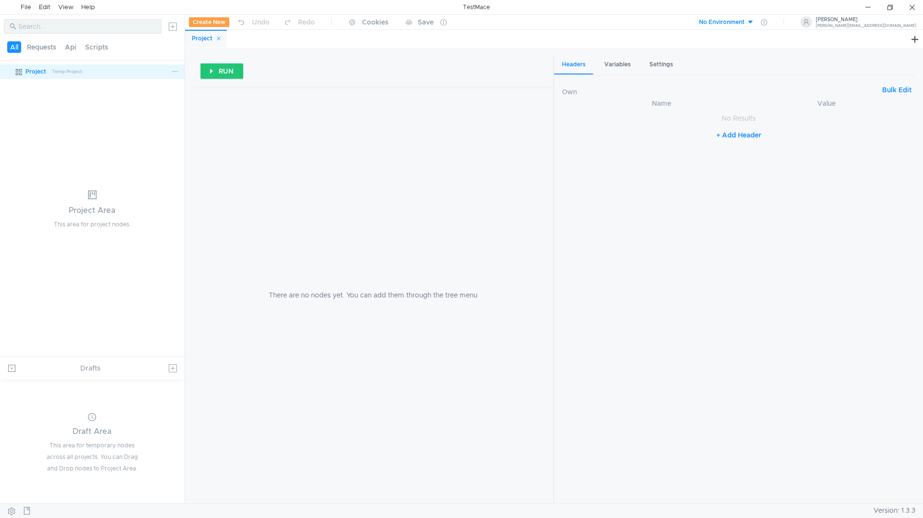
click at [174, 72] on icon at bounding box center [175, 71] width 7 height 7
click at [219, 38] on div at bounding box center [461, 259] width 923 height 518
click at [218, 39] on icon at bounding box center [218, 38] width 5 height 5
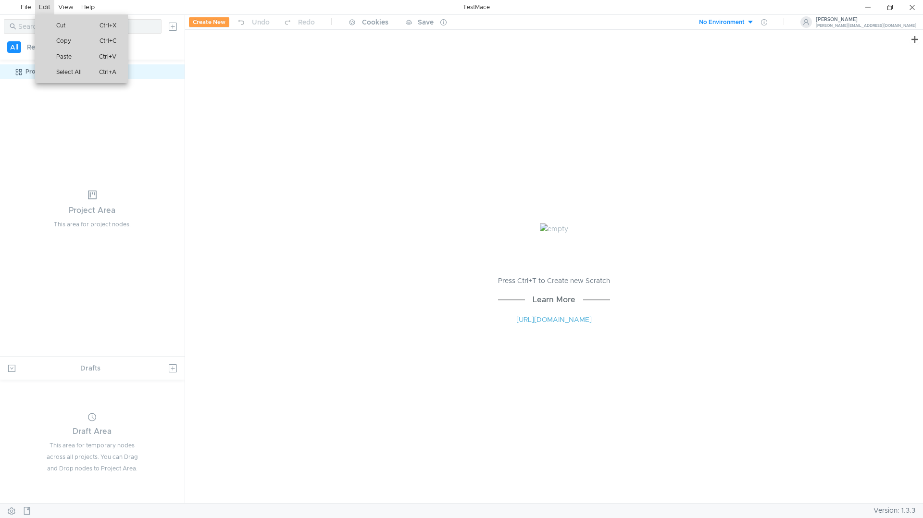
click at [48, 7] on div "Edit" at bounding box center [45, 7] width 12 height 14
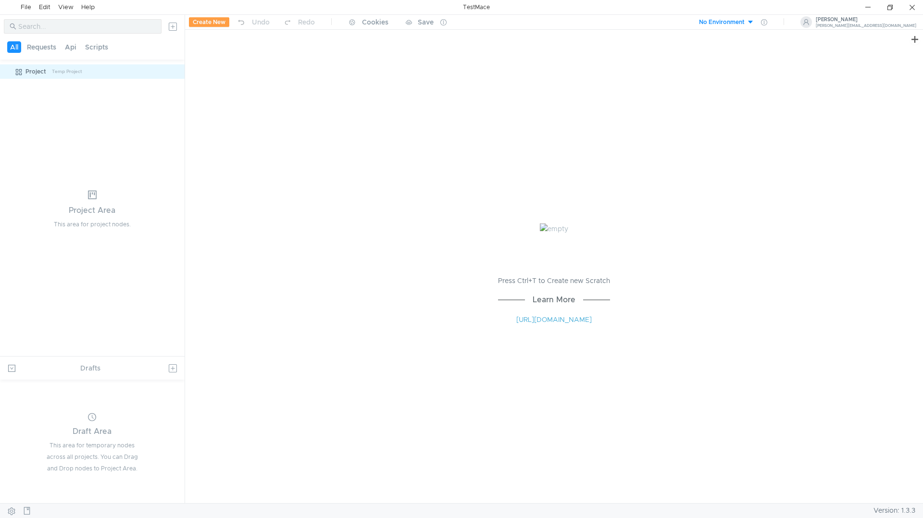
click at [76, 171] on tree-viewport "Project Temp Project" at bounding box center [92, 209] width 185 height 293
click at [176, 71] on icon at bounding box center [175, 71] width 7 height 7
drag, startPoint x: 896, startPoint y: 11, endPoint x: 892, endPoint y: 7, distance: 5.1
click at [896, 11] on div at bounding box center [898, 7] width 22 height 14
click at [866, 10] on div at bounding box center [868, 7] width 22 height 14
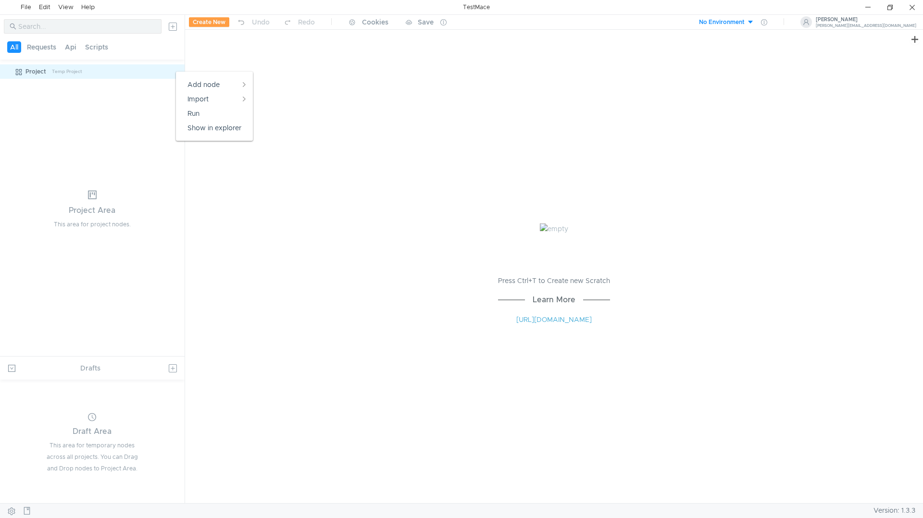
click at [127, 95] on div at bounding box center [461, 259] width 923 height 518
click at [333, 178] on div "Press Ctrl+T to Create new Scratch Learn More [URL][DOMAIN_NAME]" at bounding box center [554, 274] width 738 height 458
click at [847, 129] on div "Press Ctrl+T to Create new Scratch Learn More [URL][DOMAIN_NAME]" at bounding box center [554, 274] width 738 height 458
click at [767, 23] on icon at bounding box center [764, 22] width 6 height 6
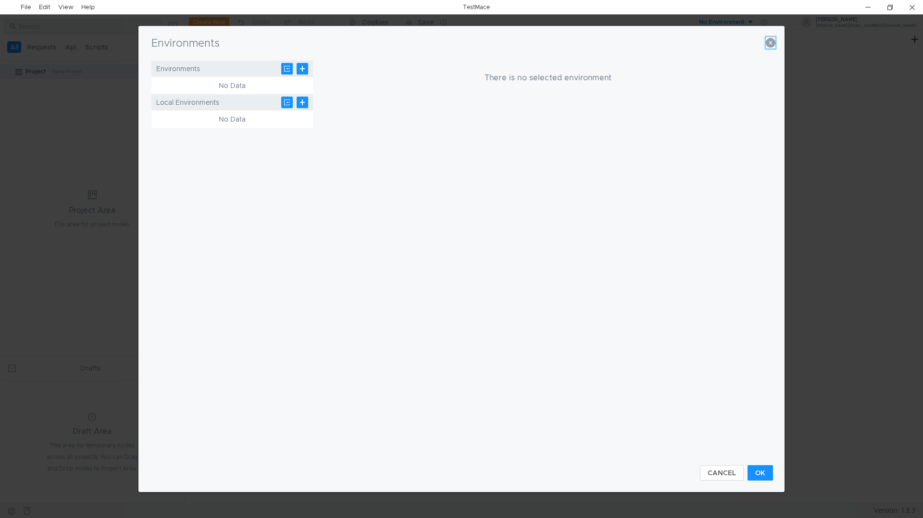
click at [768, 45] on icon "button" at bounding box center [771, 43] width 10 height 10
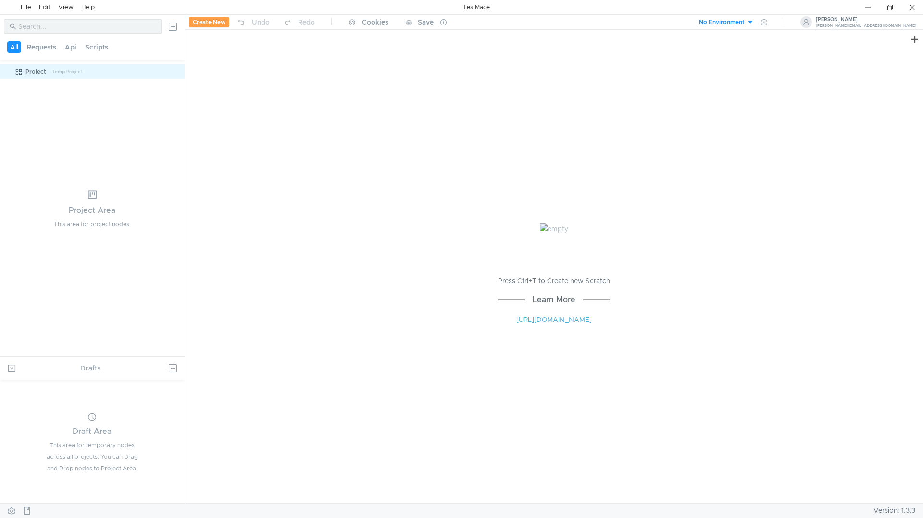
click at [745, 25] on div "No Environment" at bounding box center [722, 22] width 46 height 9
click at [714, 87] on div at bounding box center [461, 259] width 923 height 518
click at [443, 23] on icon at bounding box center [443, 22] width 6 height 6
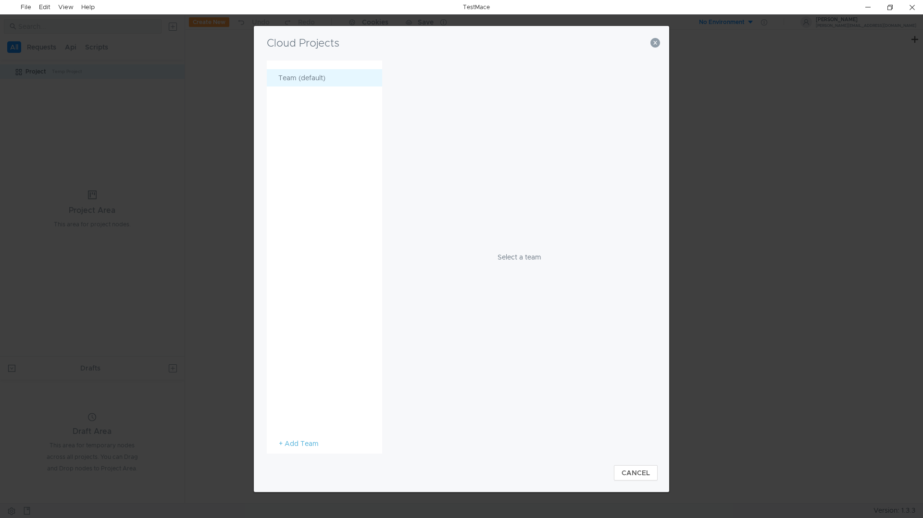
click at [324, 76] on div "Team (default)" at bounding box center [327, 77] width 98 height 17
drag, startPoint x: 640, startPoint y: 474, endPoint x: 632, endPoint y: 454, distance: 22.0
click at [640, 474] on button "CANCEL" at bounding box center [636, 472] width 44 height 15
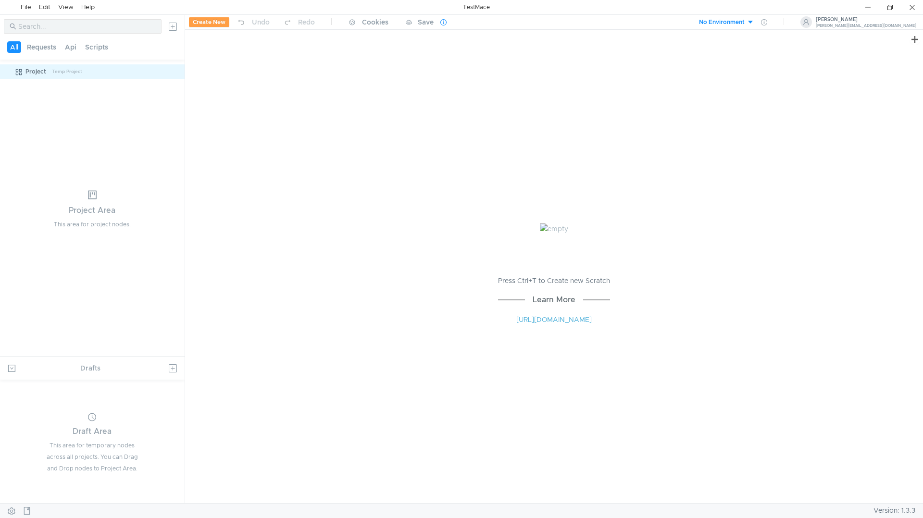
click at [447, 22] on icon at bounding box center [443, 22] width 6 height 6
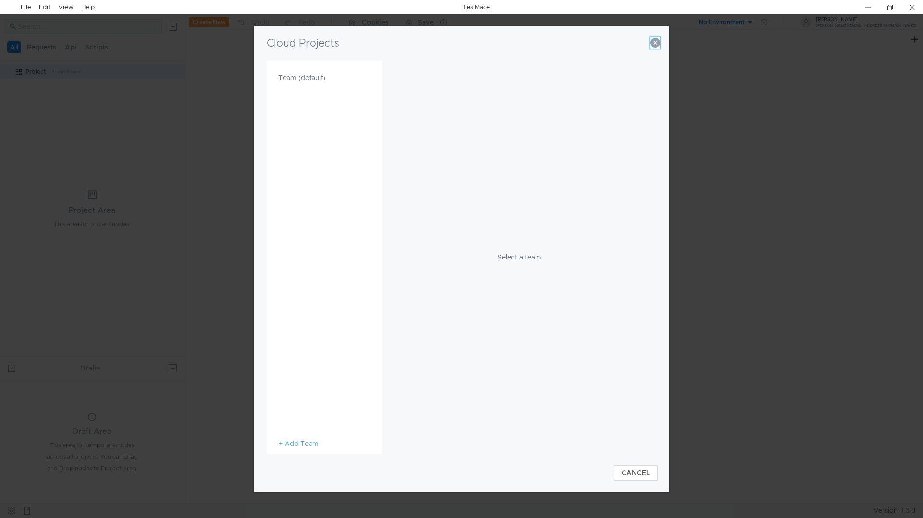
drag, startPoint x: 656, startPoint y: 41, endPoint x: 634, endPoint y: 41, distance: 21.6
click at [656, 41] on icon "button" at bounding box center [656, 43] width 10 height 10
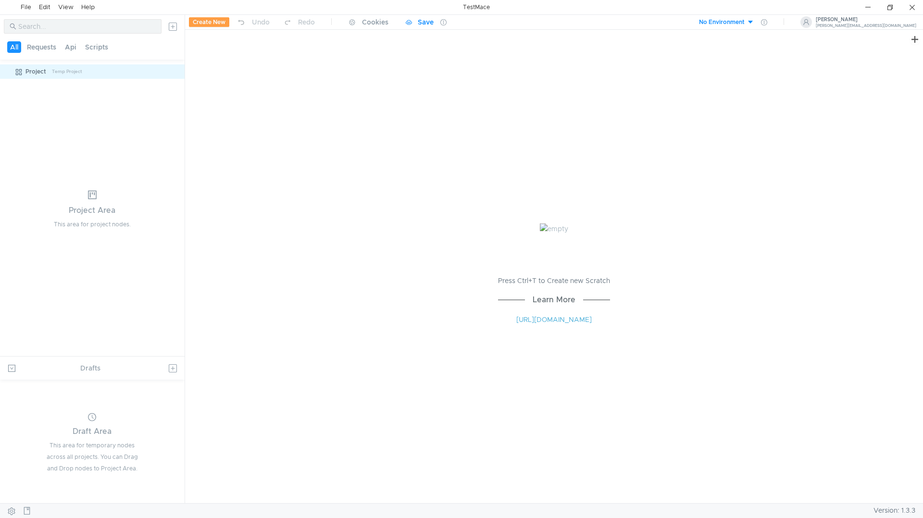
click at [424, 19] on div "Save" at bounding box center [426, 22] width 16 height 7
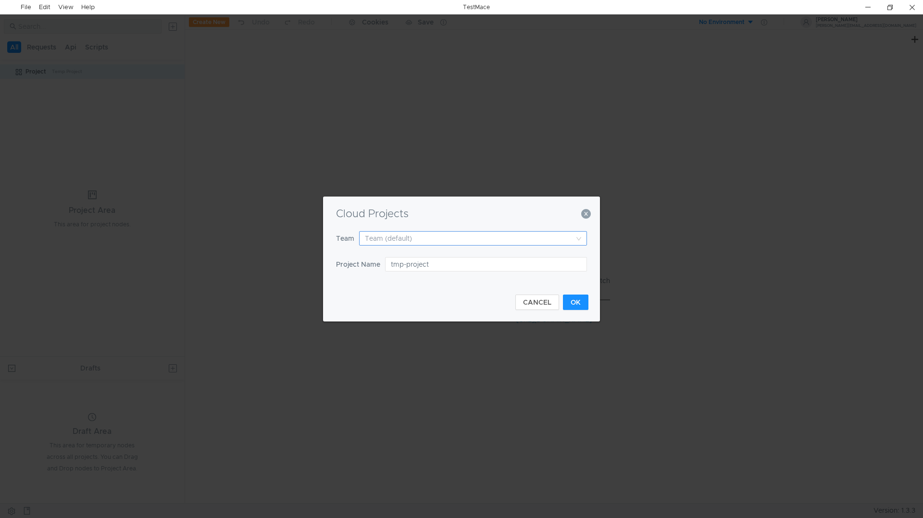
click at [403, 236] on input at bounding box center [470, 238] width 210 height 13
click at [403, 236] on div at bounding box center [461, 259] width 923 height 518
click at [548, 306] on button "CANCEL" at bounding box center [537, 302] width 44 height 15
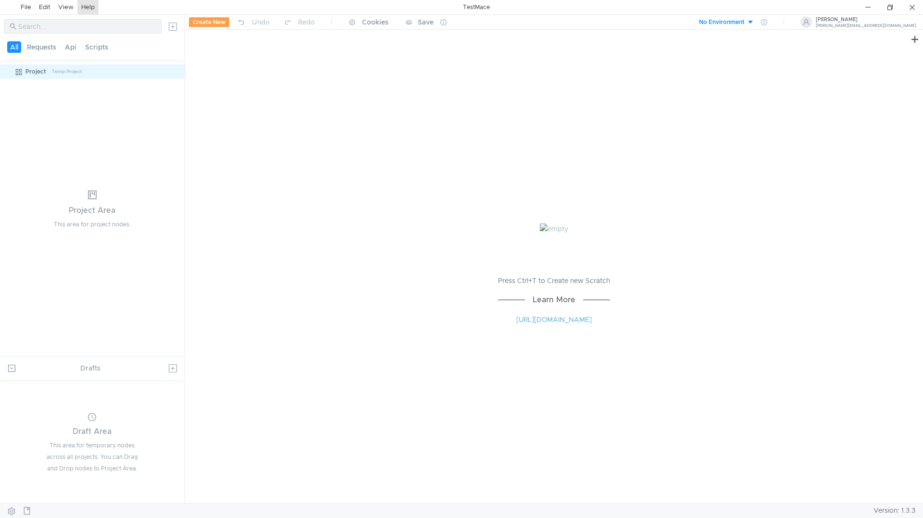
click at [86, 5] on div "Help" at bounding box center [87, 7] width 13 height 14
click at [65, 5] on div "View" at bounding box center [65, 7] width 15 height 14
click at [66, 10] on div "View" at bounding box center [65, 7] width 15 height 14
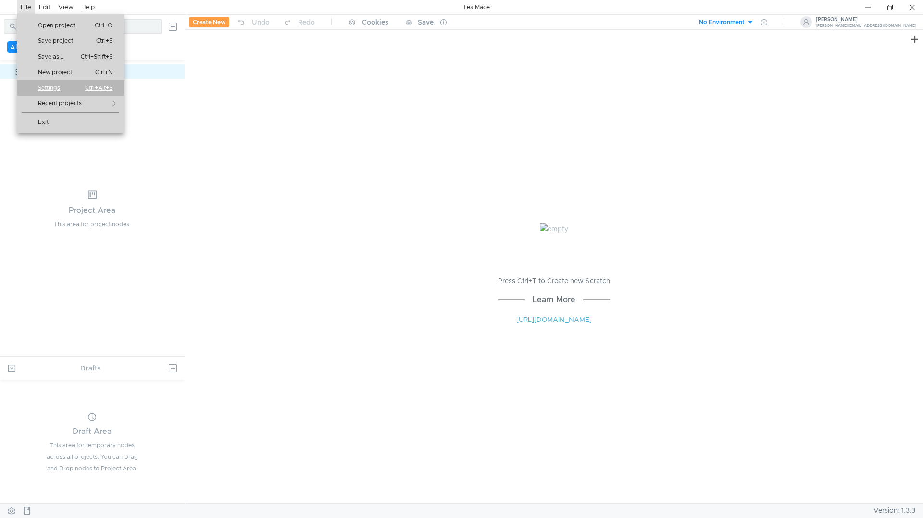
click at [51, 88] on span "Settings" at bounding box center [53, 88] width 42 height 6
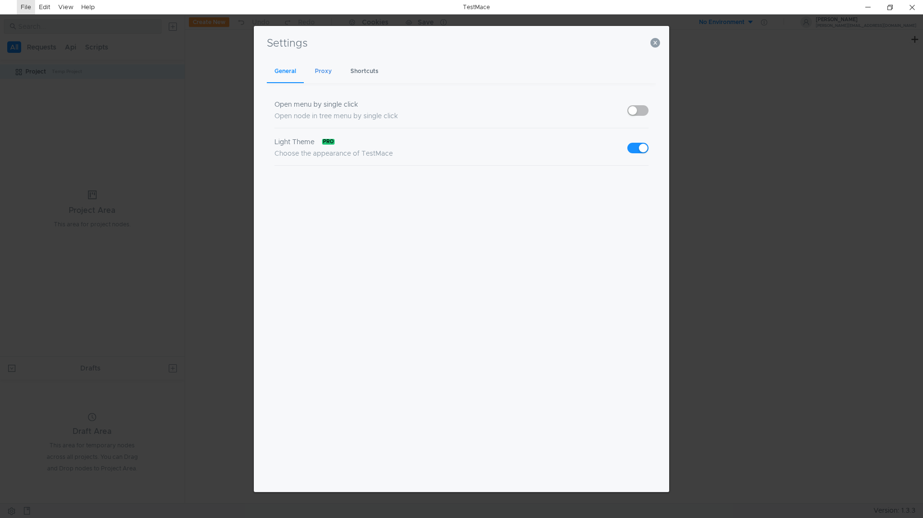
click at [316, 66] on div "Proxy" at bounding box center [323, 72] width 32 height 23
click at [364, 70] on div "Shortcuts" at bounding box center [364, 72] width 43 height 23
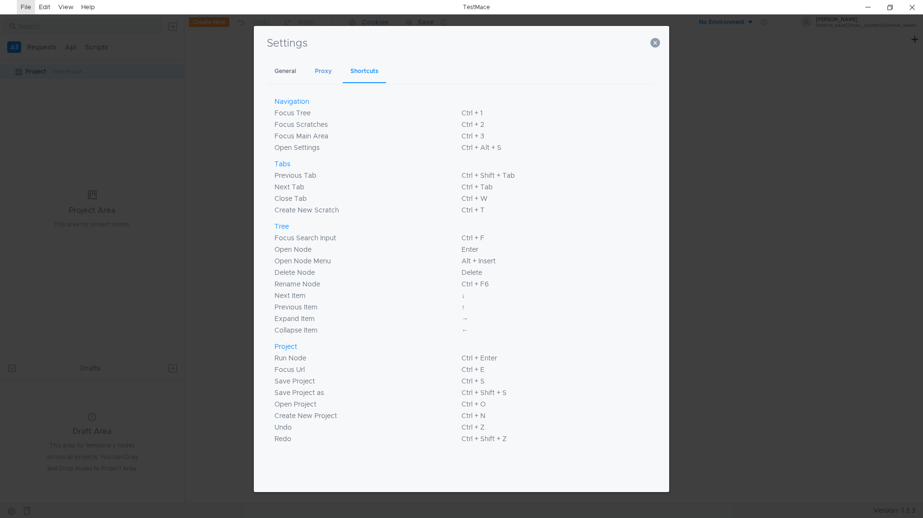
click at [329, 69] on div "Proxy" at bounding box center [323, 72] width 32 height 23
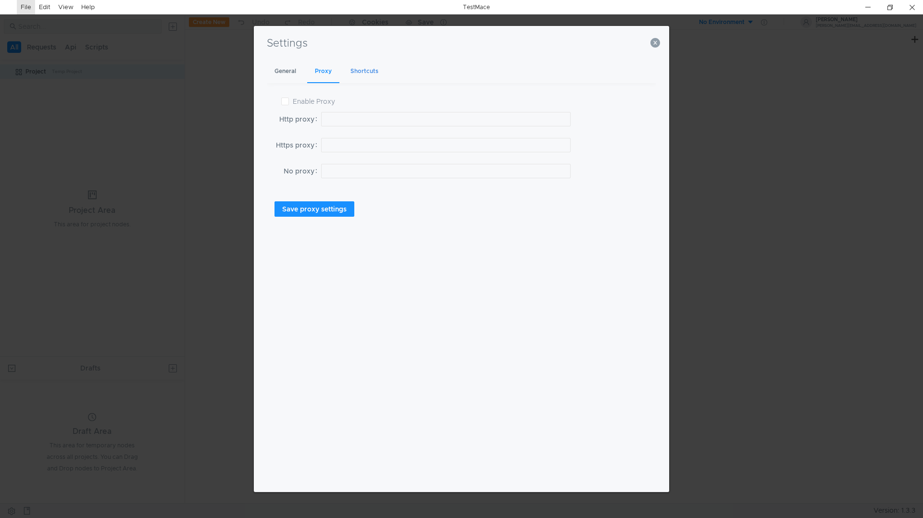
click at [369, 74] on div "Shortcuts" at bounding box center [364, 72] width 43 height 23
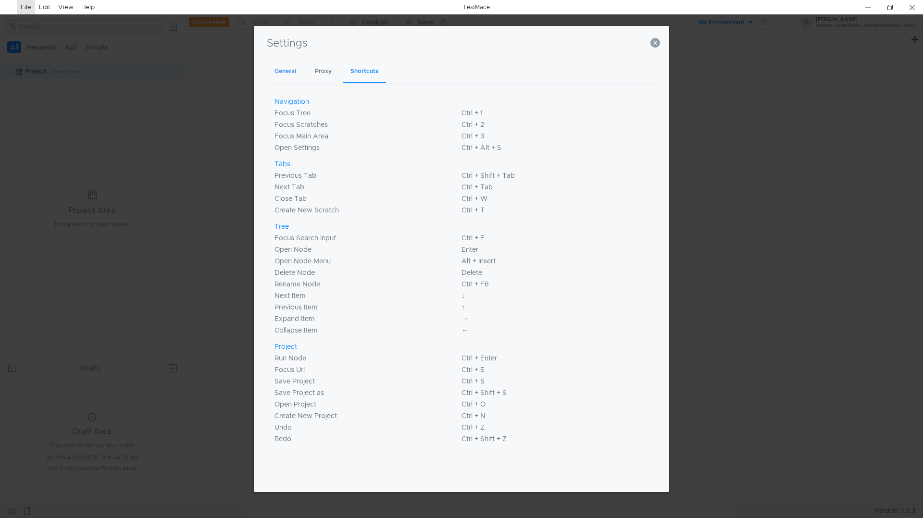
click at [288, 77] on div "General" at bounding box center [285, 72] width 37 height 23
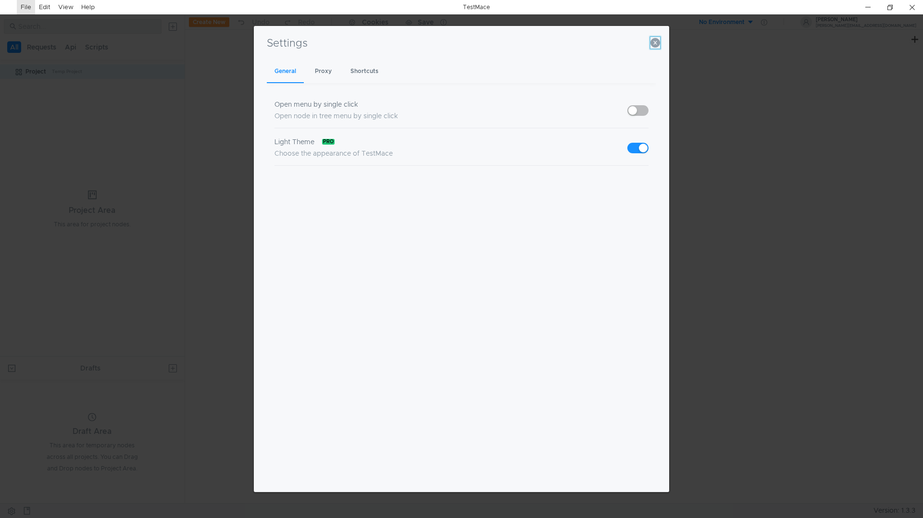
click at [651, 40] on icon "button" at bounding box center [656, 43] width 10 height 10
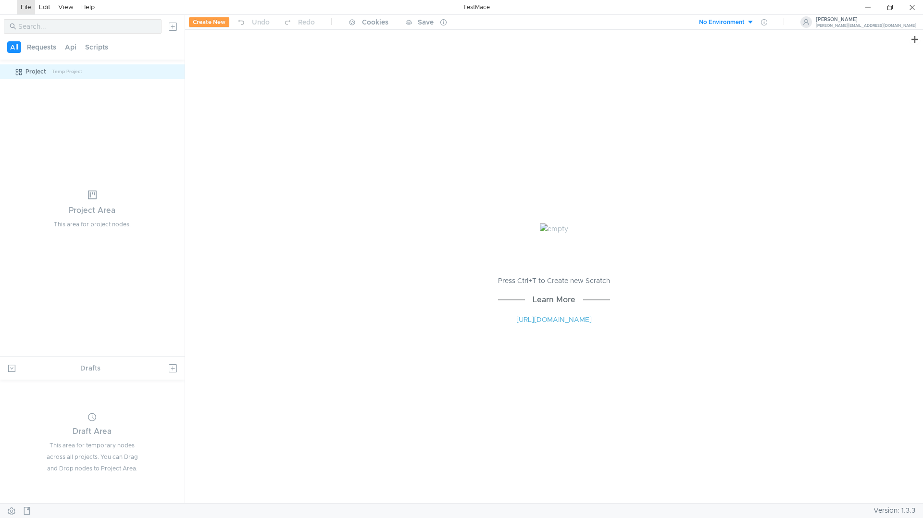
click at [27, 9] on div "File" at bounding box center [26, 7] width 11 height 14
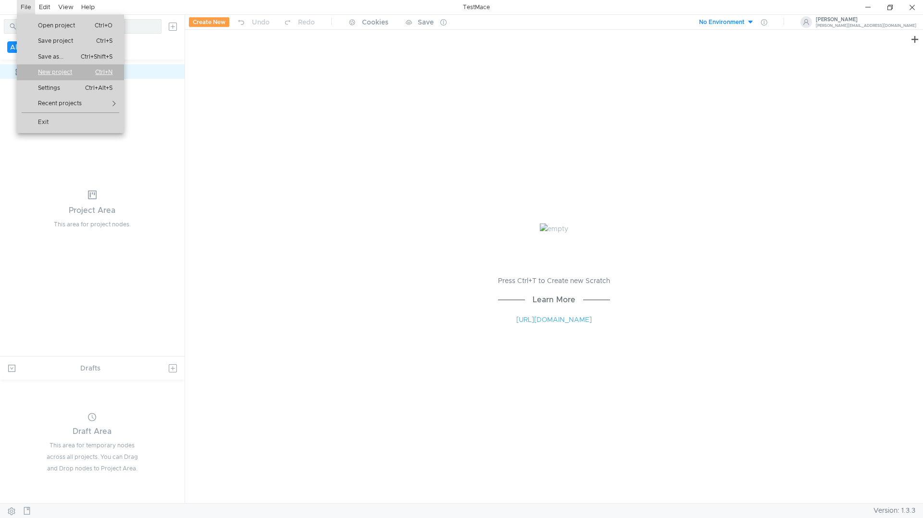
click at [57, 74] on span "New project" at bounding box center [58, 72] width 53 height 6
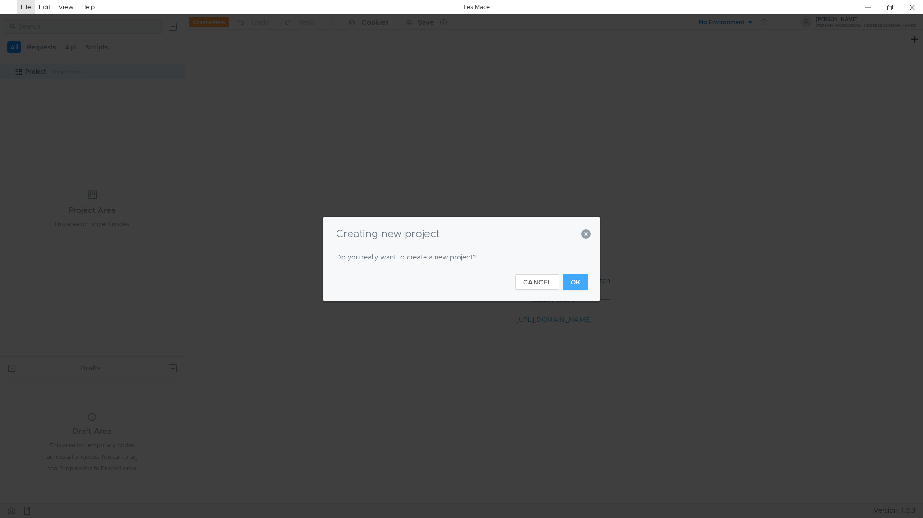
click at [578, 283] on button "OK" at bounding box center [575, 282] width 25 height 15
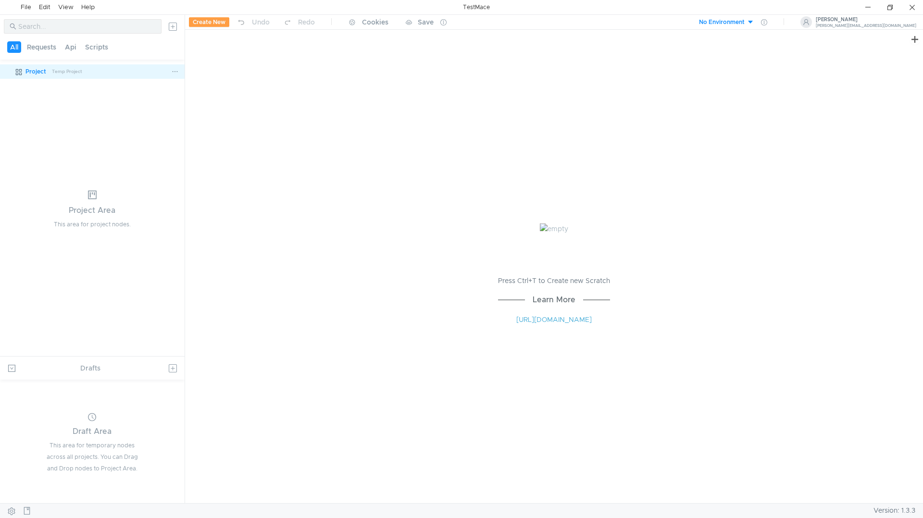
click at [174, 75] on div at bounding box center [175, 71] width 7 height 9
click at [36, 88] on div at bounding box center [461, 259] width 923 height 518
click at [22, 8] on div "File" at bounding box center [26, 7] width 11 height 14
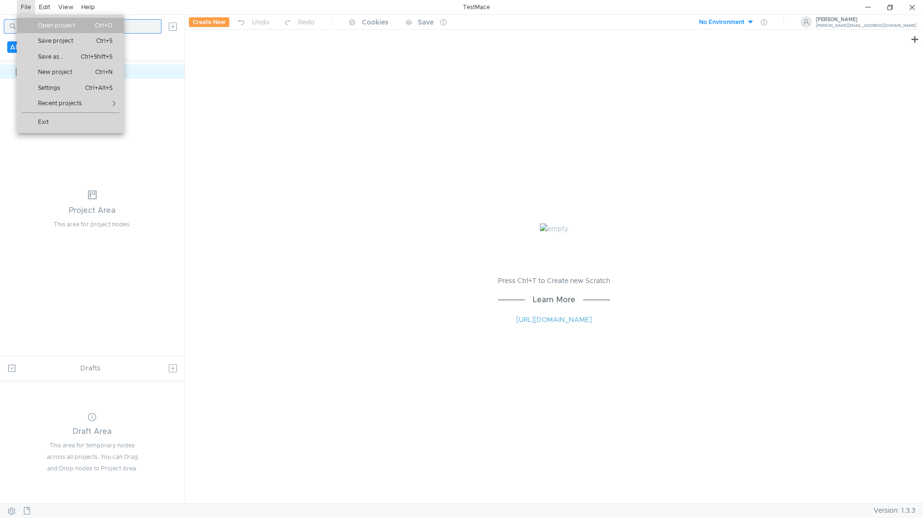
click at [42, 23] on span "Open project" at bounding box center [59, 26] width 55 height 6
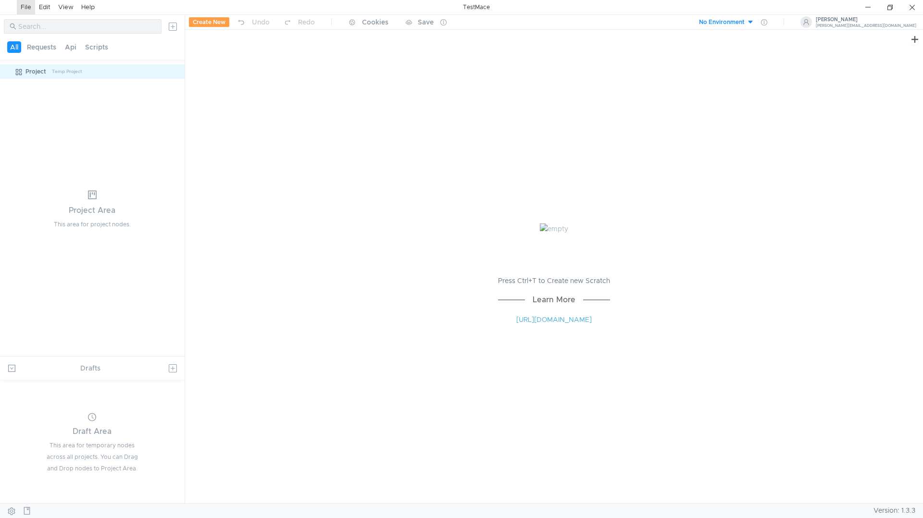
click at [26, 11] on div "File" at bounding box center [26, 7] width 11 height 14
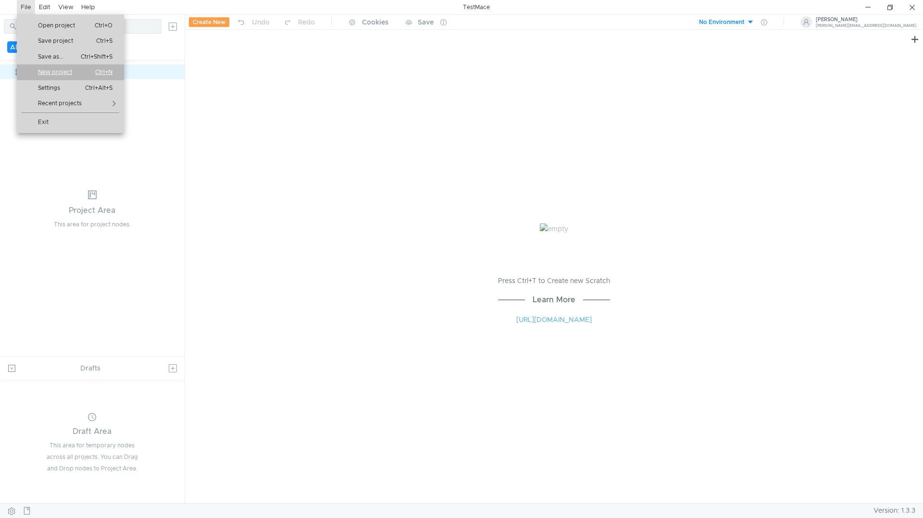
click at [64, 72] on span "New project" at bounding box center [58, 72] width 53 height 6
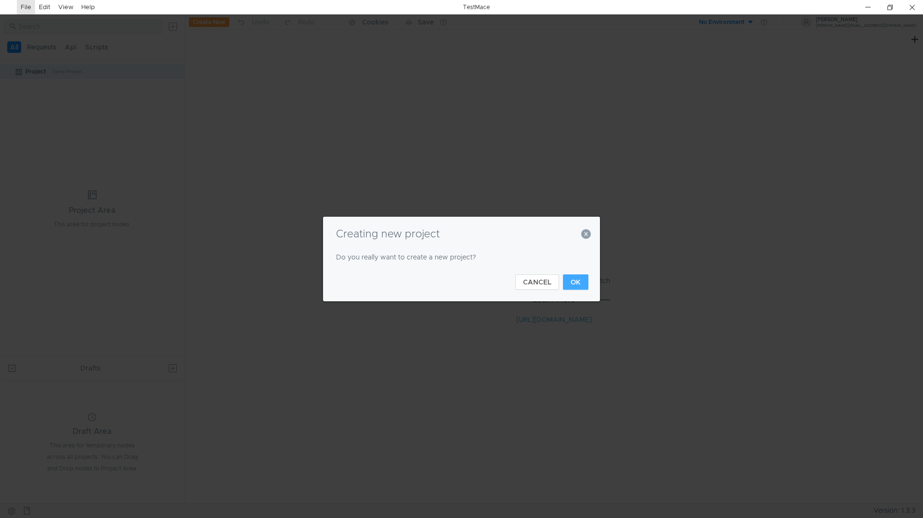
click at [582, 284] on button "OK" at bounding box center [575, 282] width 25 height 15
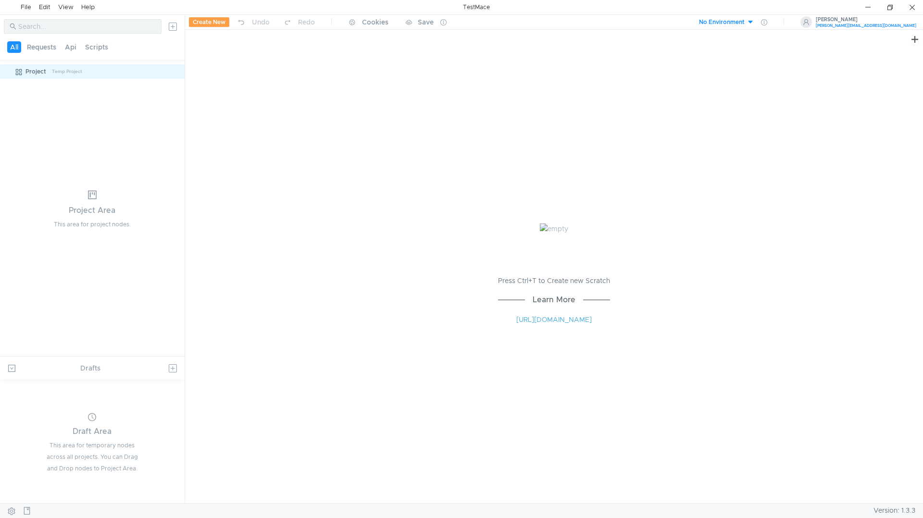
click at [893, 18] on div "[PERSON_NAME]" at bounding box center [866, 19] width 100 height 5
click at [871, 21] on div at bounding box center [461, 259] width 923 height 518
click at [20, 7] on div "File" at bounding box center [26, 7] width 18 height 14
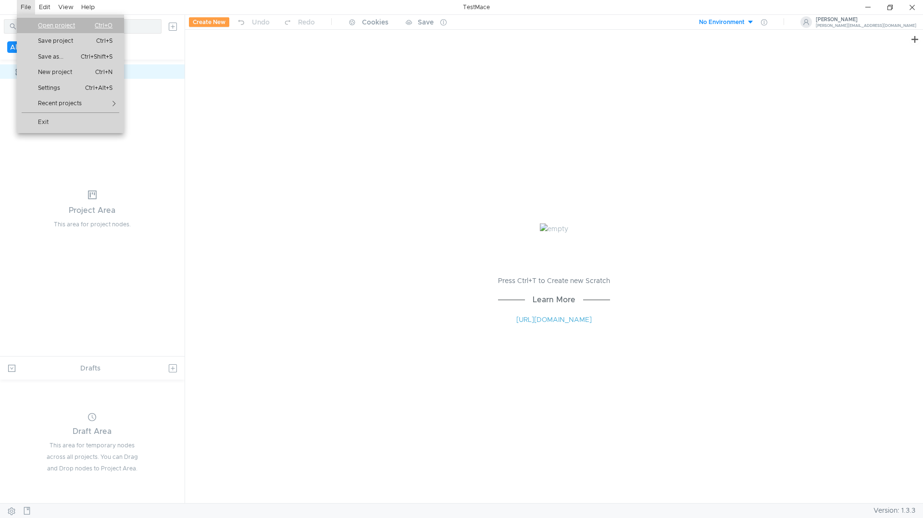
click at [37, 22] on link "Open project Ctrl+O" at bounding box center [70, 26] width 107 height 16
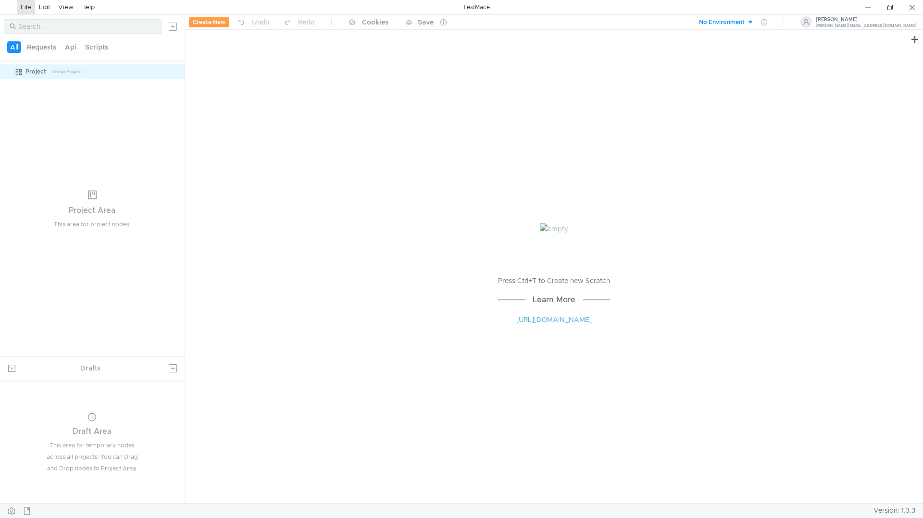
click at [25, 7] on div "File" at bounding box center [26, 7] width 11 height 14
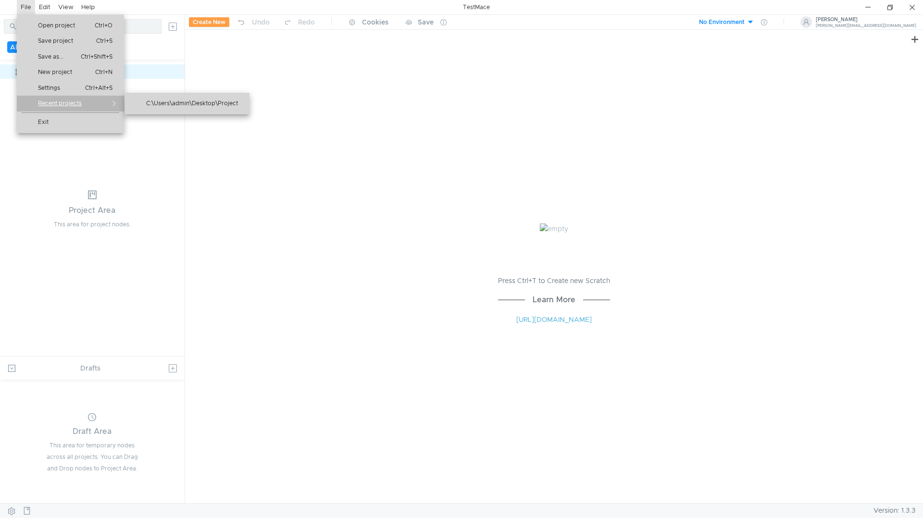
click at [40, 104] on span "Recent projects" at bounding box center [64, 103] width 64 height 6
click at [384, 201] on div "Press Ctrl+T to Create new Scratch Learn More [URL][DOMAIN_NAME]" at bounding box center [554, 274] width 738 height 458
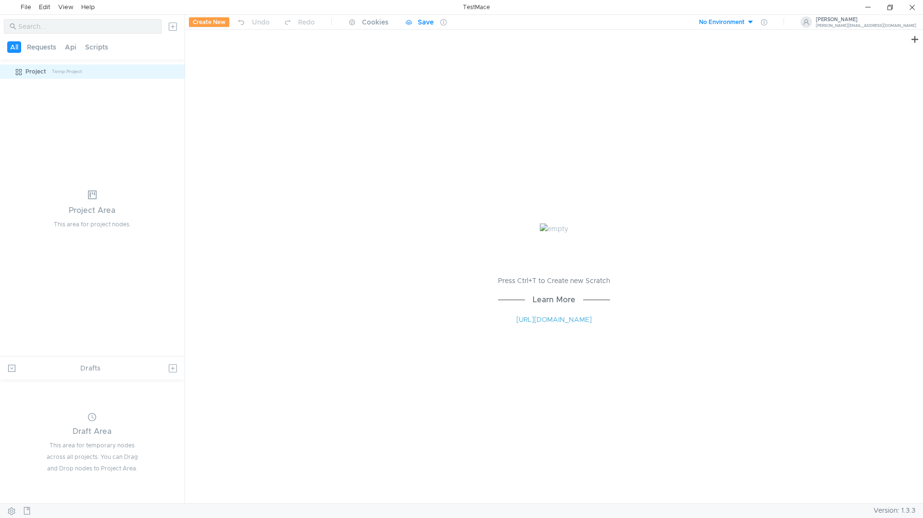
click at [407, 21] on icon at bounding box center [409, 22] width 6 height 4
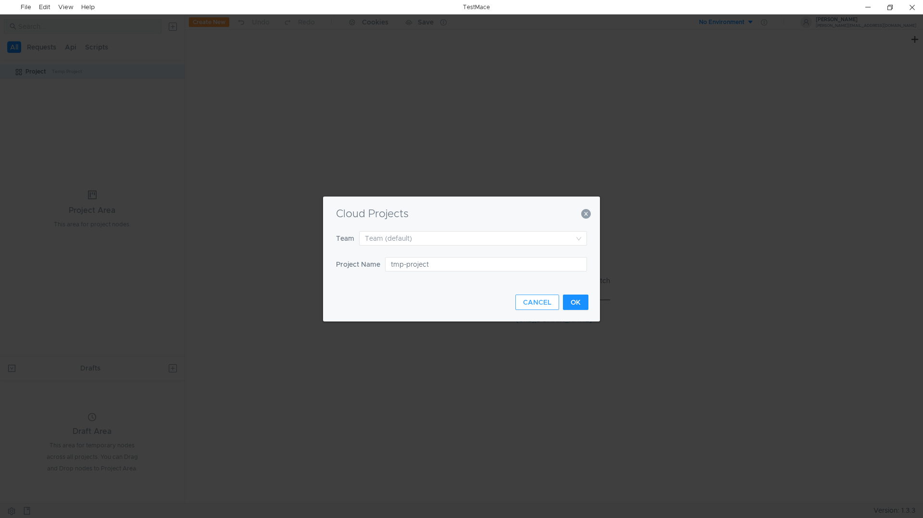
click at [547, 302] on button "CANCEL" at bounding box center [537, 302] width 44 height 15
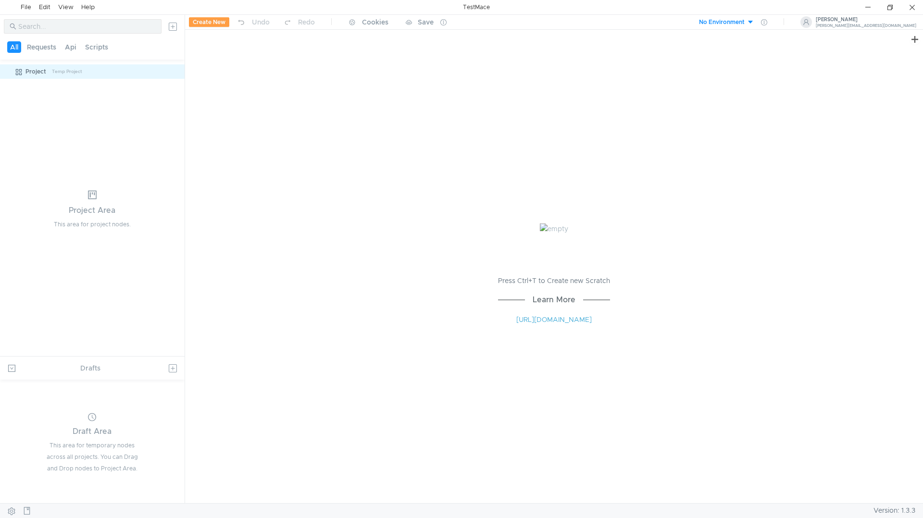
click at [745, 23] on div "No Environment" at bounding box center [722, 22] width 46 height 9
drag, startPoint x: 851, startPoint y: 23, endPoint x: 830, endPoint y: 21, distance: 20.7
click at [851, 22] on div at bounding box center [461, 259] width 923 height 518
click at [767, 22] on icon at bounding box center [764, 22] width 6 height 6
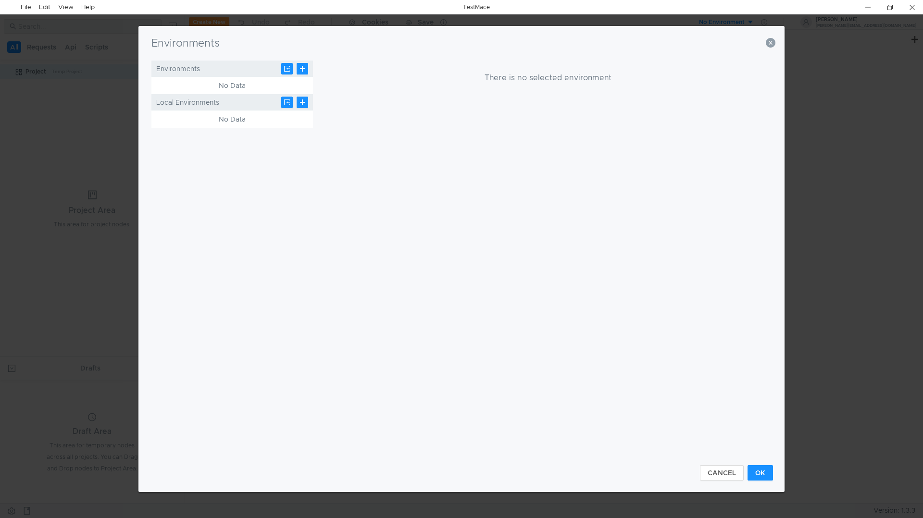
click at [747, 470] on div "CANCEL OK" at bounding box center [461, 467] width 623 height 27
click at [758, 464] on div "CANCEL OK" at bounding box center [461, 467] width 623 height 27
click at [764, 473] on button "OK" at bounding box center [760, 472] width 25 height 15
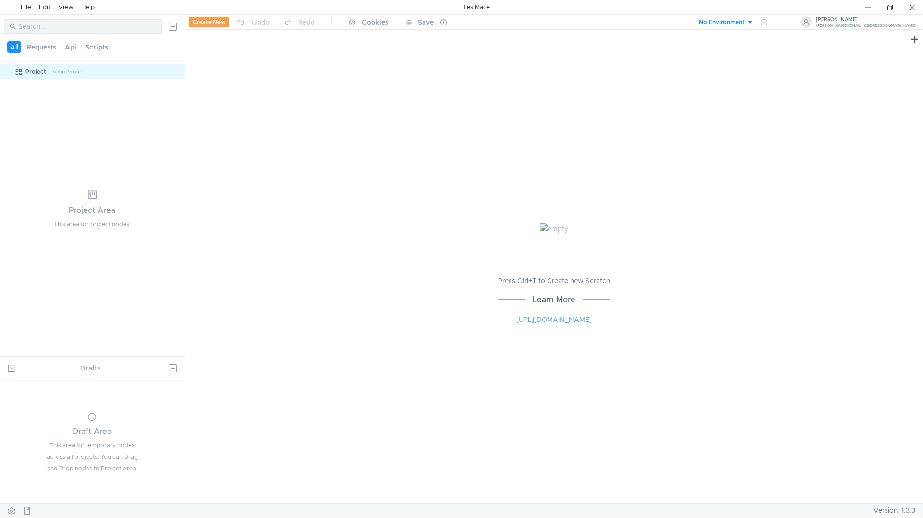
click at [763, 473] on div "Press Ctrl+T to Create new Scratch Learn More [URL][DOMAIN_NAME]" at bounding box center [554, 274] width 738 height 458
click at [812, 25] on nz-avatar at bounding box center [807, 22] width 12 height 12
click at [849, 22] on div at bounding box center [461, 259] width 923 height 518
click at [851, 22] on div "No Environment Vladislav Karpuk karpuk-05@mail.ru" at bounding box center [738, 22] width 369 height 15
click at [353, 23] on icon at bounding box center [352, 22] width 6 height 6
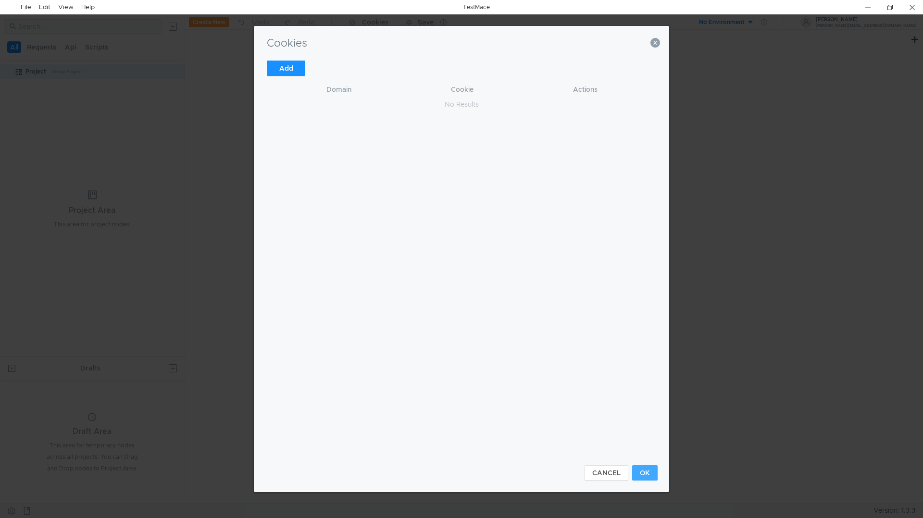
click at [647, 472] on button "OK" at bounding box center [644, 472] width 25 height 15
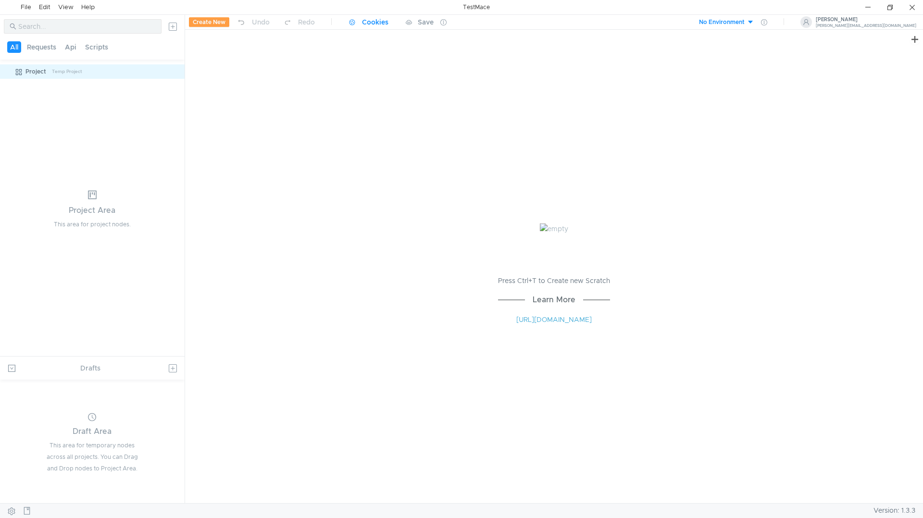
click at [379, 23] on div "Cookies" at bounding box center [375, 22] width 26 height 12
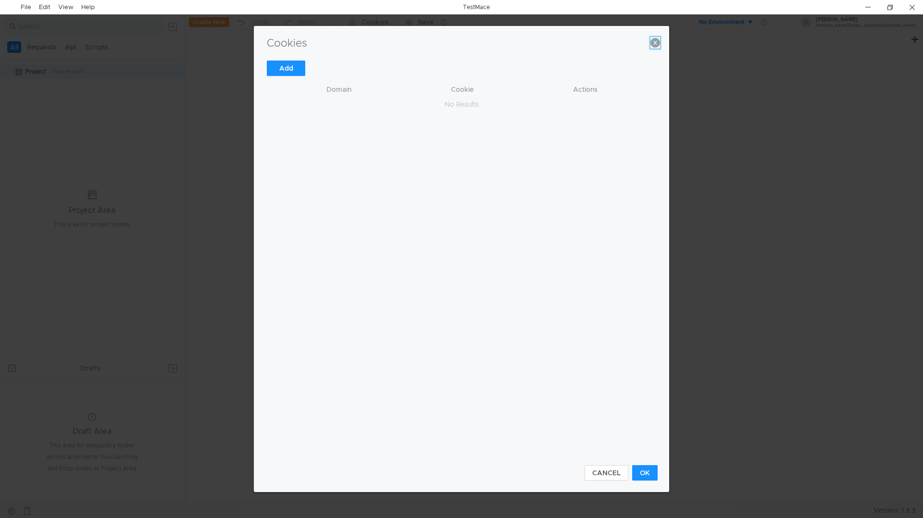
click at [656, 38] on icon "button" at bounding box center [656, 43] width 10 height 10
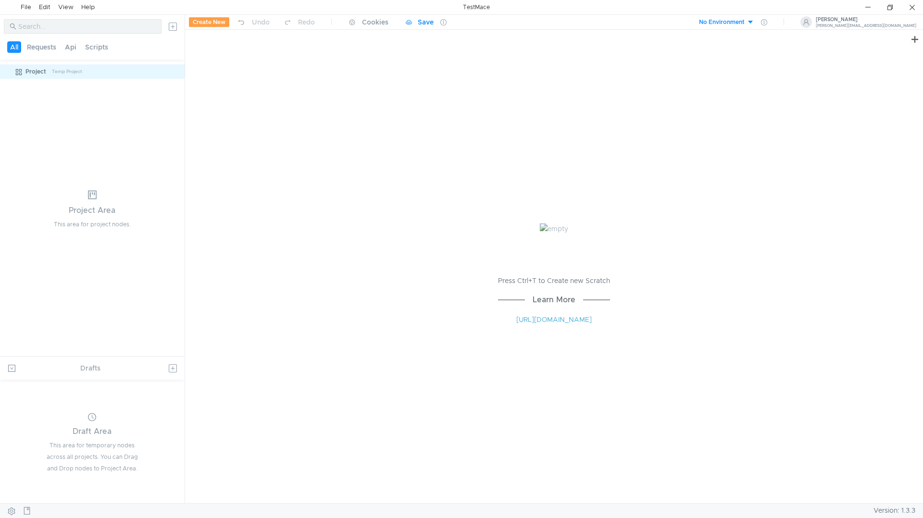
click at [410, 23] on icon at bounding box center [408, 23] width 3 height 3
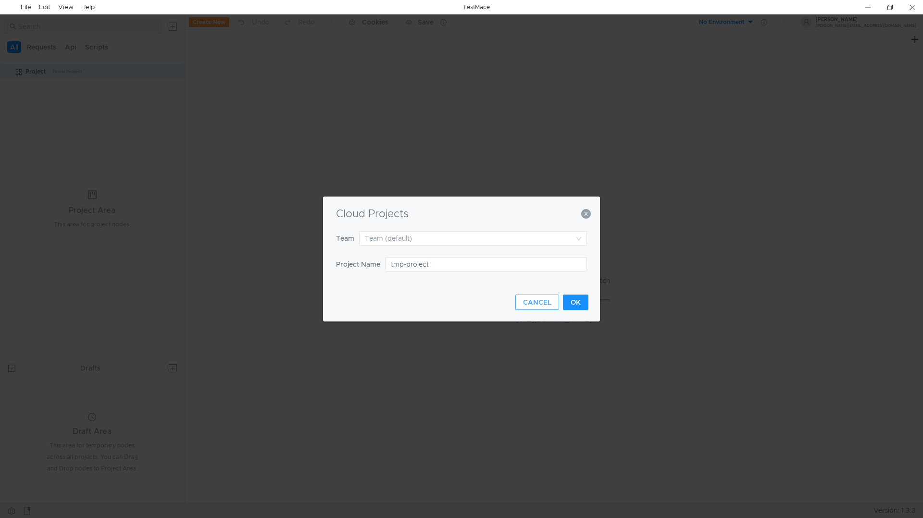
click at [525, 306] on button "CANCEL" at bounding box center [537, 302] width 44 height 15
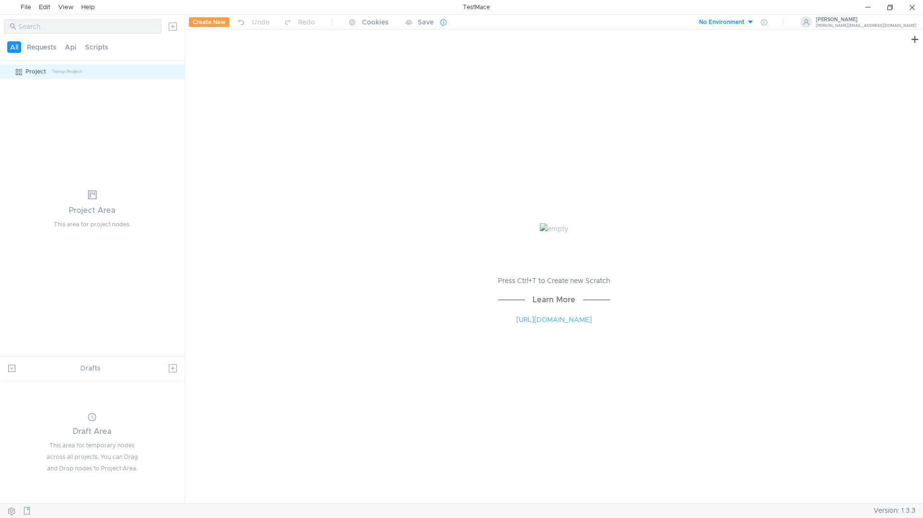
click at [443, 23] on icon at bounding box center [443, 22] width 6 height 6
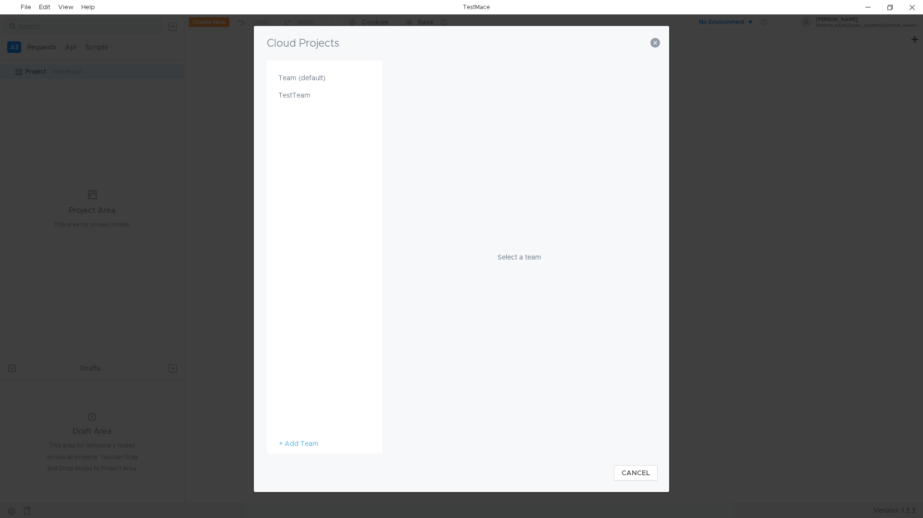
click at [186, 227] on div "Cloud Projects Team (default) TestTeam + Add Team Select a team CANCEL" at bounding box center [461, 259] width 923 height 518
click at [281, 92] on div "TestTeam" at bounding box center [327, 95] width 98 height 17
click at [425, 77] on app-projects-list "New Project" at bounding box center [522, 249] width 257 height 377
click at [439, 443] on link "+ Add Project" at bounding box center [427, 443] width 44 height 9
click at [335, 74] on div "Team (default)" at bounding box center [327, 77] width 98 height 17
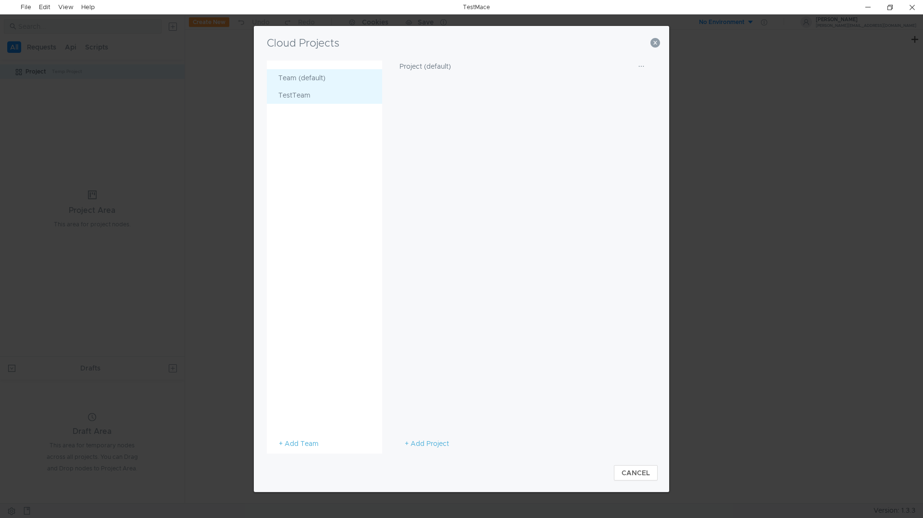
click at [329, 91] on div "TestTeam" at bounding box center [327, 95] width 98 height 17
click at [640, 63] on icon at bounding box center [641, 66] width 7 height 7
click at [643, 80] on li "Open" at bounding box center [652, 82] width 29 height 15
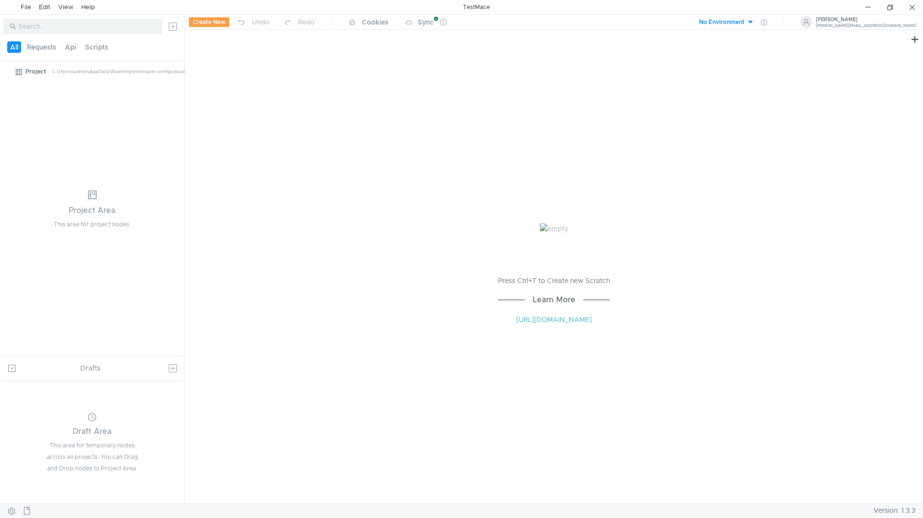
drag, startPoint x: 91, startPoint y: 127, endPoint x: 171, endPoint y: 248, distance: 144.4
click at [163, 238] on tree-viewport "Project C:\Users\admin\AppData\Roaming\testmace-config\cloud-project\Project" at bounding box center [92, 209] width 185 height 293
click at [862, 9] on div at bounding box center [868, 7] width 22 height 14
click at [494, 319] on div "Press Ctrl+T to Create new Scratch Learn More [URL][DOMAIN_NAME]" at bounding box center [554, 274] width 738 height 458
click at [869, 5] on div at bounding box center [868, 7] width 22 height 14
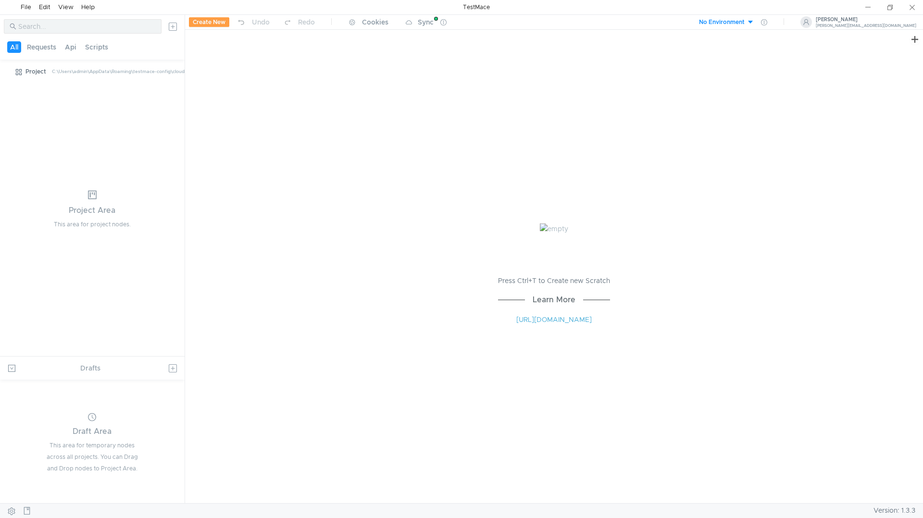
click at [405, 270] on div "Press Ctrl+T to Create new Scratch Learn More [URL][DOMAIN_NAME]" at bounding box center [554, 274] width 738 height 458
